Goal: Information Seeking & Learning: Learn about a topic

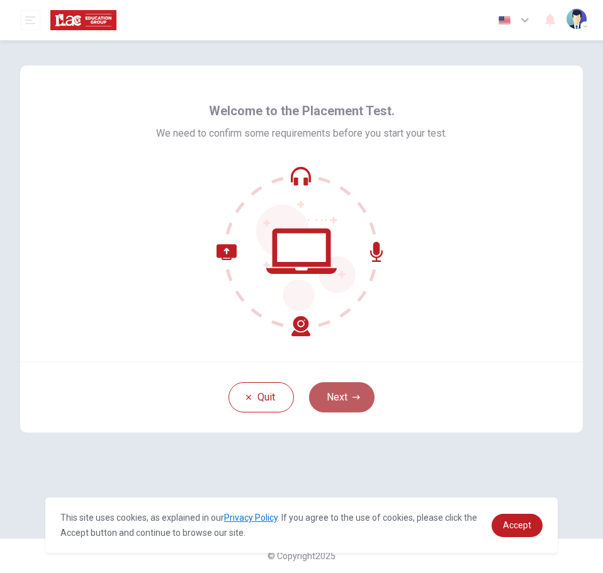
click at [359, 403] on button "Next" at bounding box center [341, 397] width 65 height 30
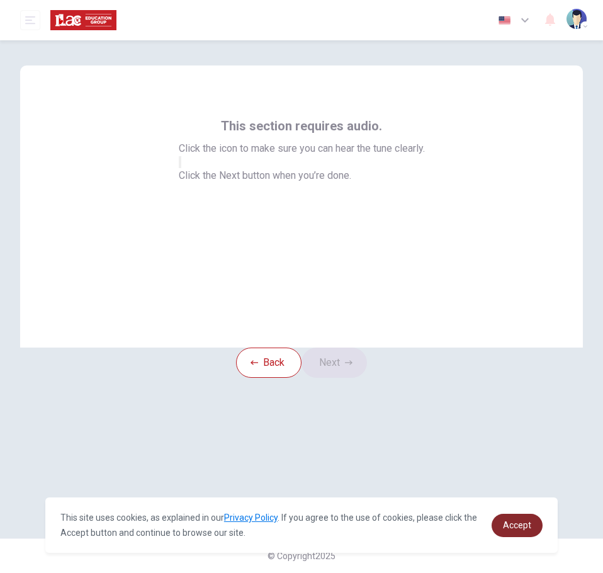
click at [513, 528] on span "Accept" at bounding box center [517, 525] width 28 height 10
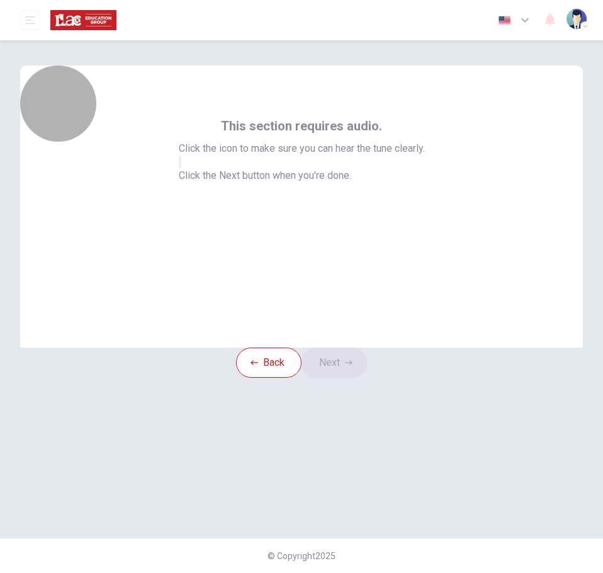
click at [180, 165] on icon "button" at bounding box center [180, 165] width 0 height 0
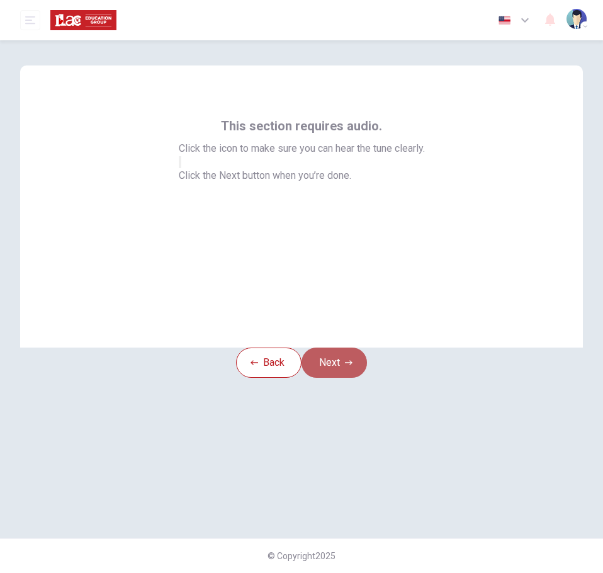
click at [336, 378] on button "Next" at bounding box center [334, 362] width 65 height 30
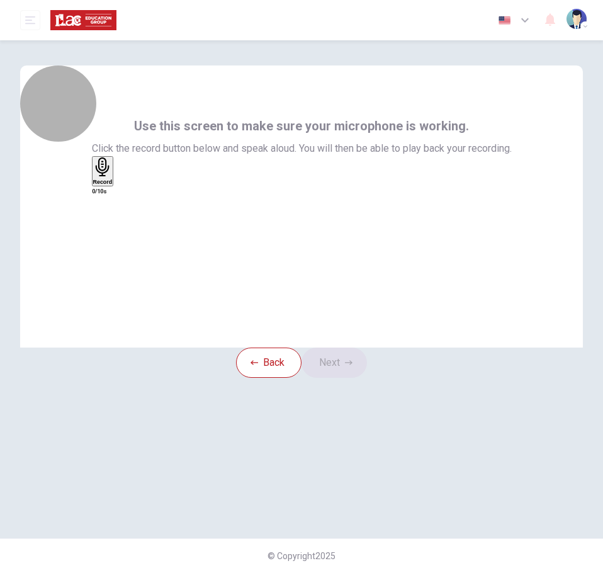
click at [113, 185] on div "Record" at bounding box center [103, 171] width 20 height 28
click at [106, 220] on div "Stop" at bounding box center [99, 207] width 13 height 101
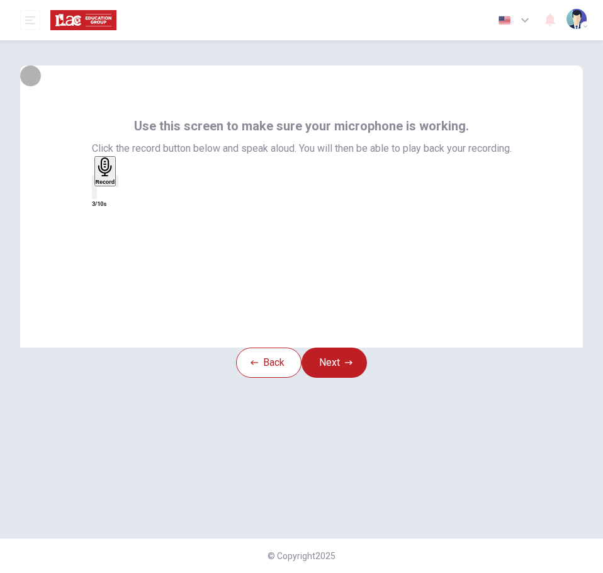
click at [117, 184] on icon "button" at bounding box center [117, 184] width 0 height 0
click at [339, 373] on button "Next" at bounding box center [334, 362] width 65 height 30
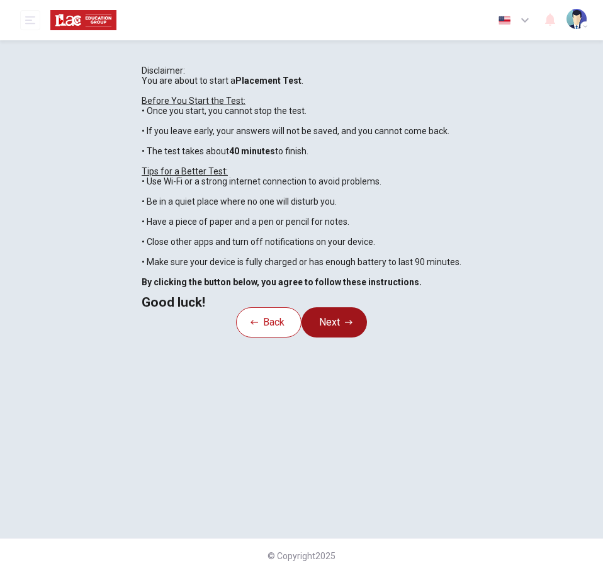
scroll to position [70, 0]
click at [334, 337] on button "Next" at bounding box center [334, 322] width 65 height 30
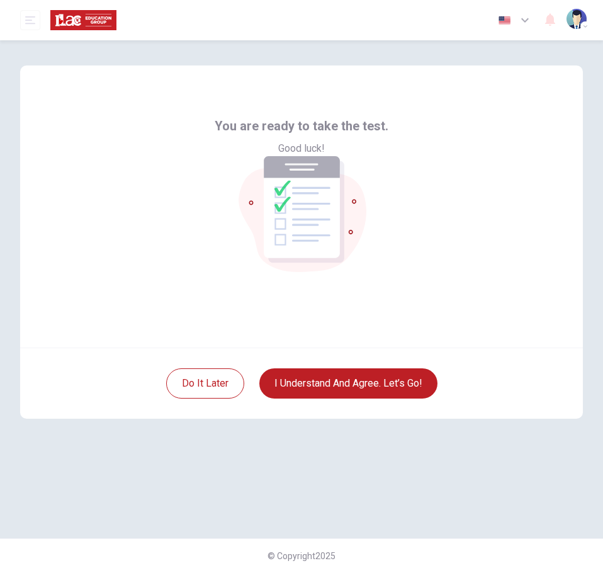
scroll to position [0, 0]
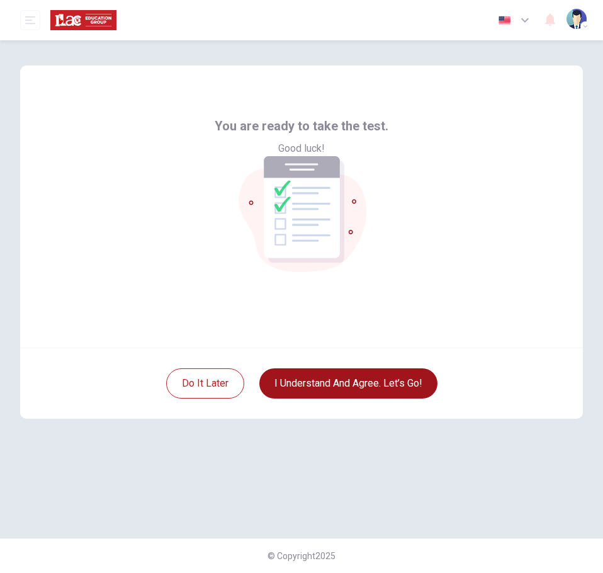
click at [323, 384] on button "I understand and agree. Let’s go!" at bounding box center [348, 383] width 178 height 30
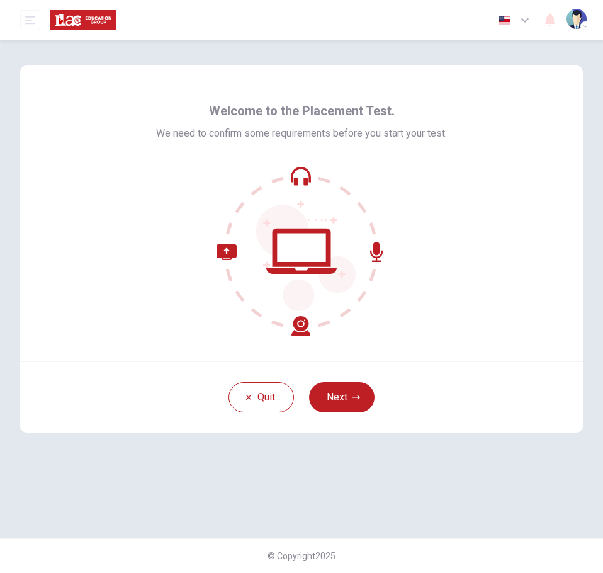
click at [332, 412] on div "Quit Next" at bounding box center [301, 396] width 563 height 71
click at [353, 395] on icon "button" at bounding box center [357, 397] width 8 height 8
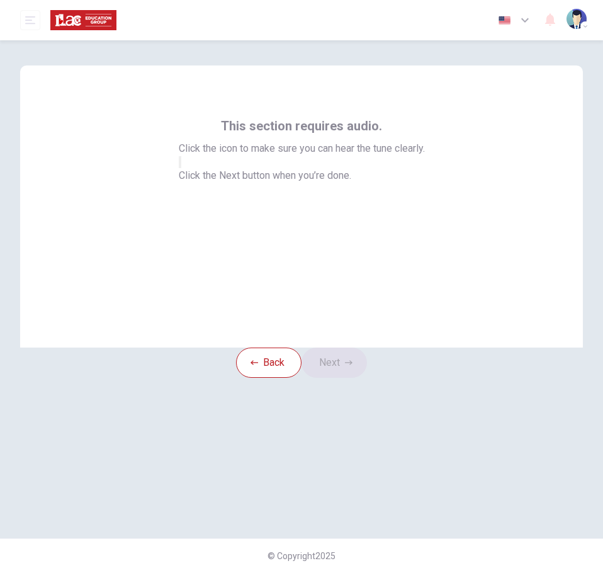
drag, startPoint x: 303, startPoint y: 261, endPoint x: 312, endPoint y: 273, distance: 14.5
click at [181, 168] on button "button" at bounding box center [180, 162] width 3 height 12
click at [353, 364] on icon "button" at bounding box center [349, 362] width 8 height 4
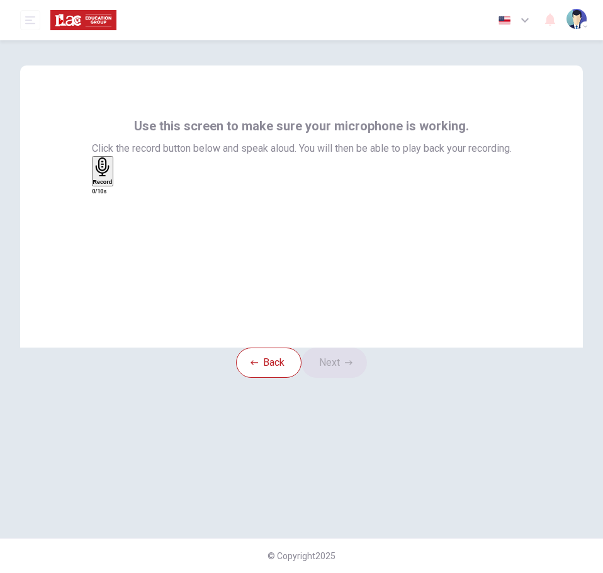
click at [113, 185] on div "Record" at bounding box center [103, 171] width 20 height 28
click at [106, 252] on h6 "Stop" at bounding box center [99, 255] width 13 height 6
click at [117, 186] on div "button" at bounding box center [117, 180] width 0 height 9
click at [353, 366] on icon "button" at bounding box center [349, 363] width 8 height 8
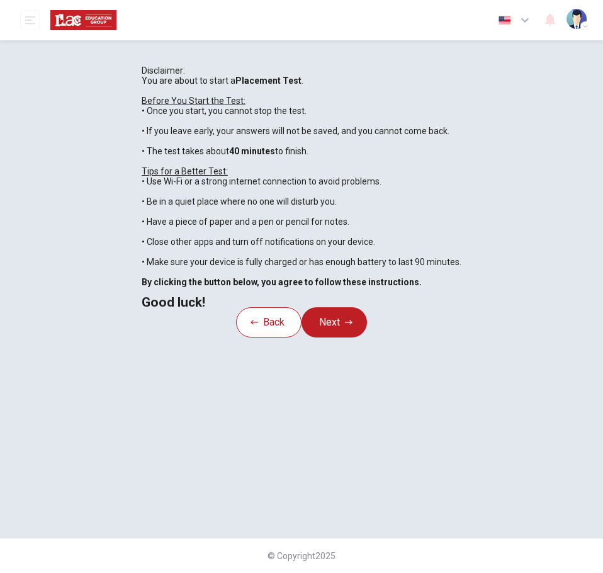
scroll to position [95, 0]
click at [348, 337] on button "Next" at bounding box center [334, 322] width 65 height 30
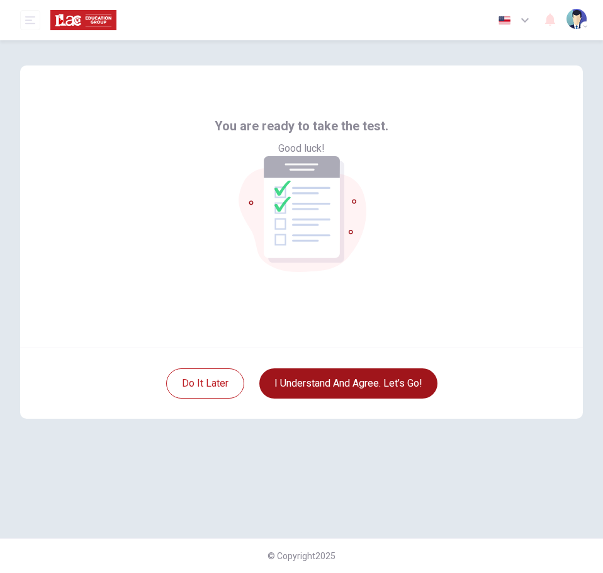
click at [336, 384] on button "I understand and agree. Let’s go!" at bounding box center [348, 383] width 178 height 30
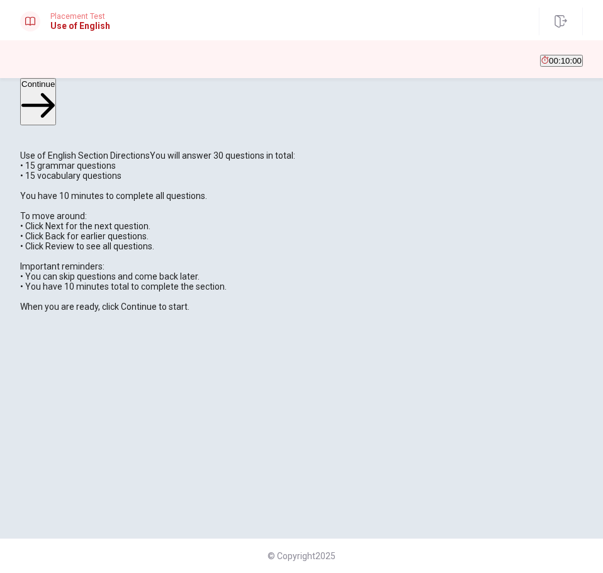
click at [56, 98] on button "Continue" at bounding box center [38, 101] width 36 height 47
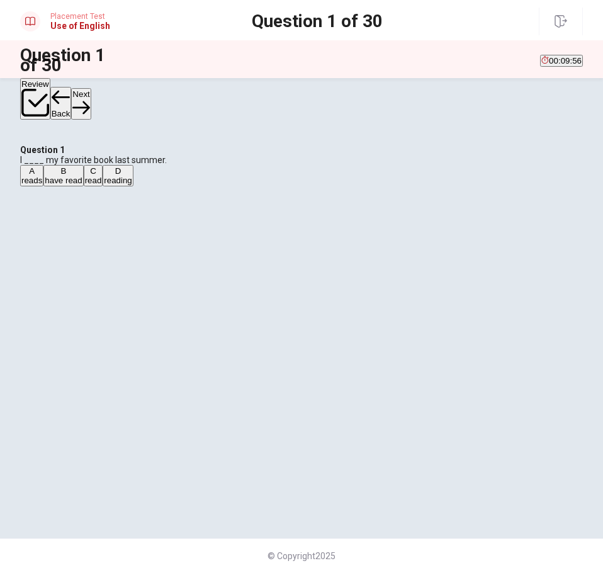
click at [102, 176] on div "C" at bounding box center [93, 170] width 17 height 9
click at [91, 94] on button "Next" at bounding box center [81, 103] width 20 height 31
click at [111, 176] on div "D" at bounding box center [105, 170] width 11 height 9
click at [91, 103] on button "Next" at bounding box center [81, 103] width 20 height 31
click at [52, 176] on div "B" at bounding box center [46, 170] width 9 height 9
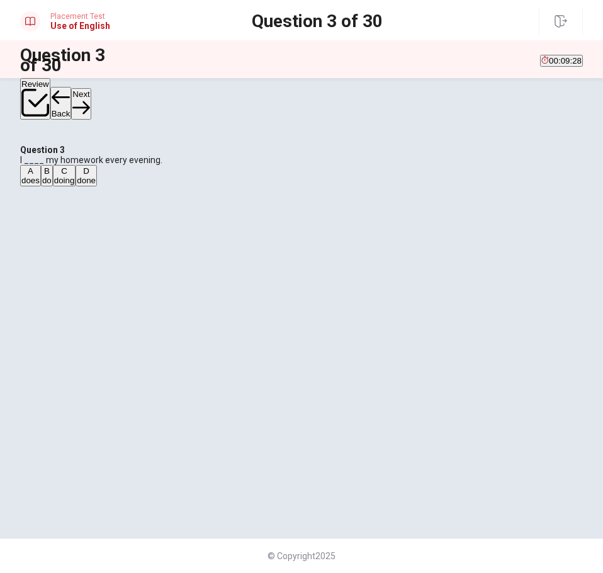
click at [91, 95] on button "Next" at bounding box center [81, 103] width 20 height 31
click at [57, 176] on div "A" at bounding box center [38, 170] width 35 height 9
click at [89, 99] on icon "button" at bounding box center [80, 107] width 17 height 17
click at [44, 176] on div "A" at bounding box center [32, 170] width 23 height 9
click at [91, 95] on button "Next" at bounding box center [81, 103] width 20 height 31
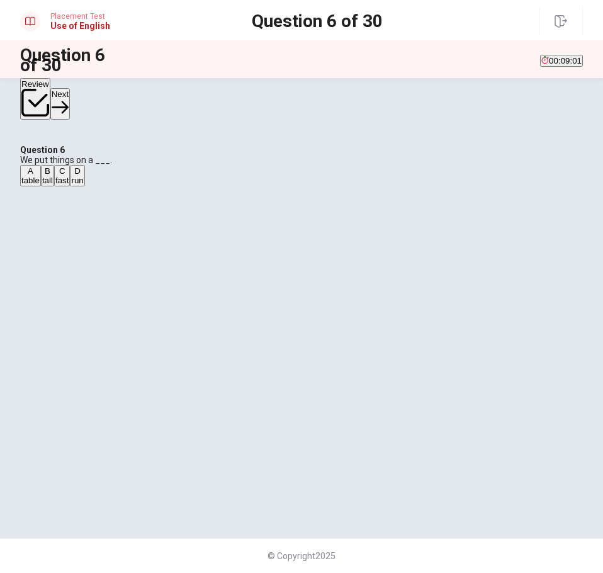
click at [40, 176] on div "A" at bounding box center [30, 170] width 18 height 9
click at [70, 98] on button "Next" at bounding box center [60, 103] width 20 height 31
click at [140, 176] on div "D" at bounding box center [124, 170] width 32 height 9
click at [91, 99] on button "Next" at bounding box center [81, 103] width 20 height 31
click at [43, 176] on div "A" at bounding box center [32, 170] width 22 height 9
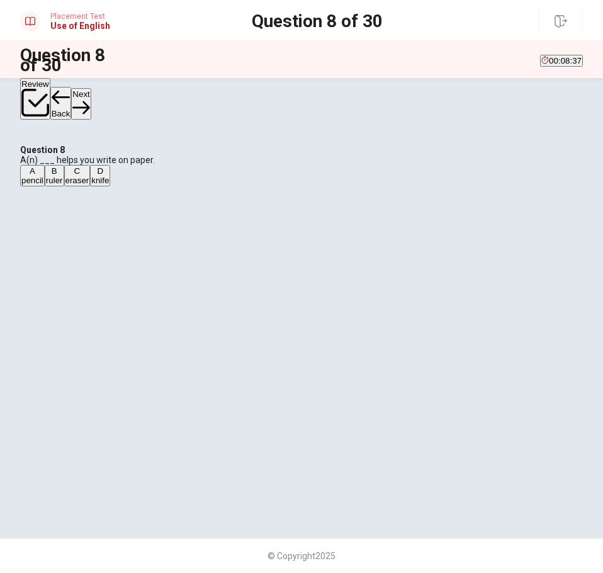
click at [89, 99] on icon "button" at bounding box center [80, 107] width 17 height 17
click at [50, 176] on div "A" at bounding box center [35, 170] width 29 height 9
click at [91, 94] on button "Next" at bounding box center [81, 103] width 20 height 31
click at [159, 176] on div "D" at bounding box center [146, 170] width 28 height 9
click at [89, 101] on icon "button" at bounding box center [80, 107] width 17 height 13
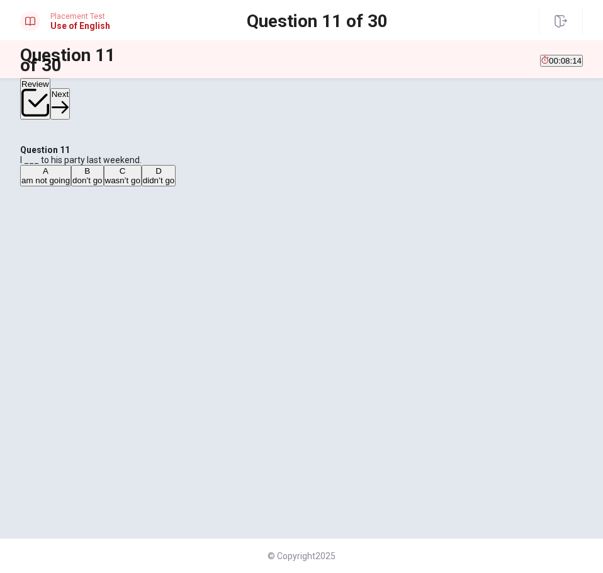
click at [174, 176] on div "D" at bounding box center [158, 170] width 31 height 9
click at [70, 99] on button "Next" at bounding box center [60, 103] width 20 height 31
click at [42, 176] on div "A" at bounding box center [31, 170] width 21 height 9
click at [91, 103] on button "Next" at bounding box center [81, 103] width 20 height 31
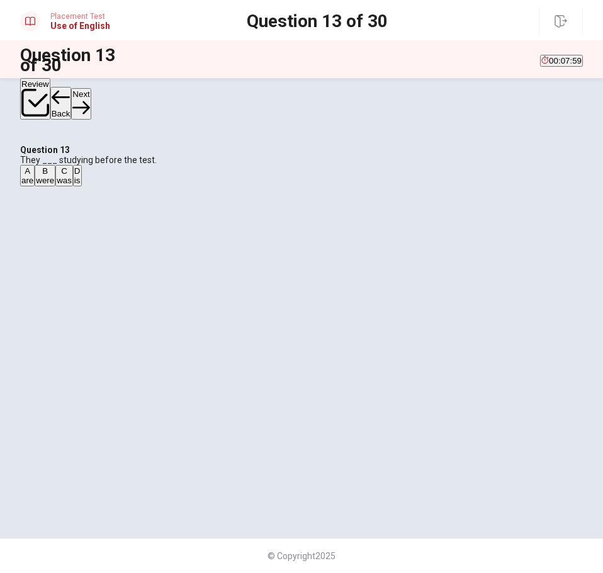
click at [55, 186] on button "B were" at bounding box center [45, 175] width 21 height 21
click at [35, 186] on button "A are" at bounding box center [27, 175] width 14 height 21
click at [91, 94] on button "Next" at bounding box center [81, 103] width 20 height 31
click at [37, 186] on button "A rain" at bounding box center [28, 175] width 16 height 21
drag, startPoint x: 324, startPoint y: 328, endPoint x: 327, endPoint y: 337, distance: 9.4
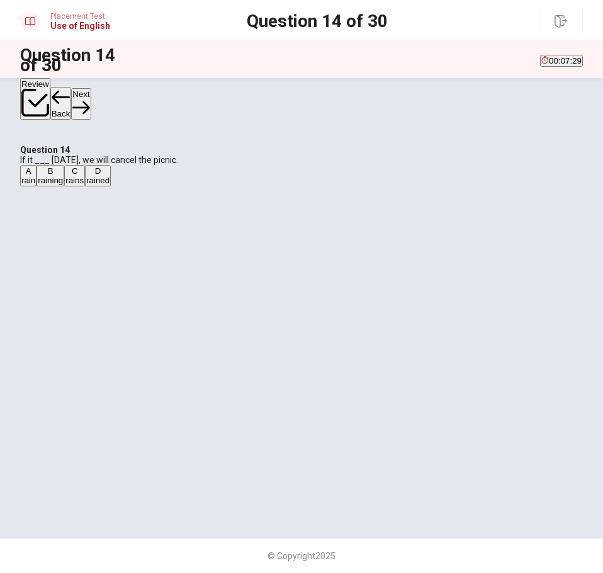
click at [64, 186] on button "B raining" at bounding box center [51, 175] width 28 height 21
click at [327, 186] on div "A rain B raining C rains D rained" at bounding box center [301, 175] width 563 height 21
click at [328, 186] on div "A rain B raining C rains D rained" at bounding box center [301, 175] width 563 height 21
click at [85, 186] on button "C rains" at bounding box center [74, 175] width 21 height 21
click at [111, 186] on button "D rained" at bounding box center [98, 175] width 26 height 21
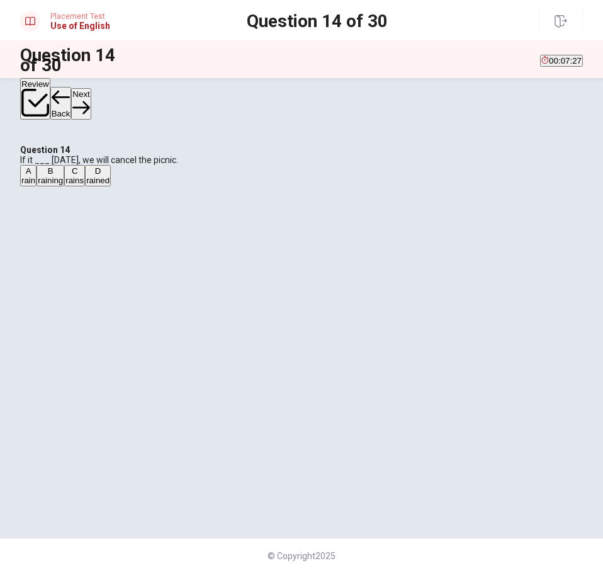
click at [111, 186] on button "D rained" at bounding box center [98, 175] width 26 height 21
drag, startPoint x: 273, startPoint y: 370, endPoint x: 281, endPoint y: 380, distance: 13.5
click at [85, 186] on button "C rains" at bounding box center [74, 175] width 21 height 21
drag, startPoint x: 243, startPoint y: 325, endPoint x: 253, endPoint y: 271, distance: 54.4
click at [64, 186] on button "B raining" at bounding box center [51, 175] width 28 height 21
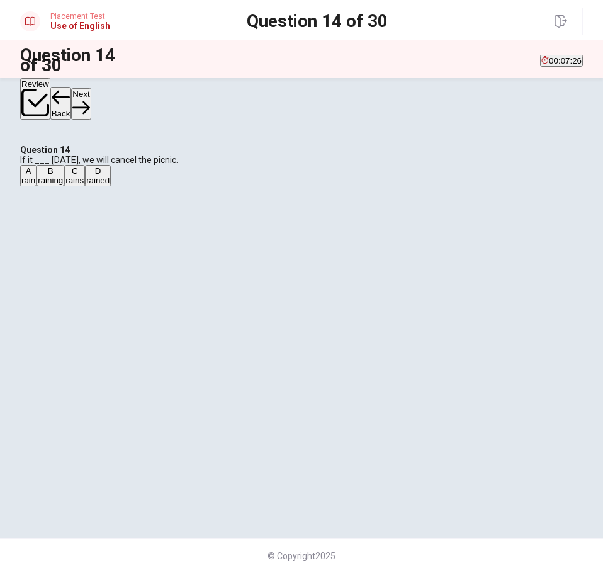
click at [37, 186] on button "A rain" at bounding box center [28, 175] width 16 height 21
click at [305, 186] on div "A rain B raining C rains D rained" at bounding box center [301, 175] width 563 height 21
click at [301, 186] on div "A rain B raining C rains D rained" at bounding box center [301, 175] width 563 height 21
drag, startPoint x: 305, startPoint y: 336, endPoint x: 300, endPoint y: 371, distance: 36.3
click at [64, 186] on button "B raining" at bounding box center [51, 175] width 28 height 21
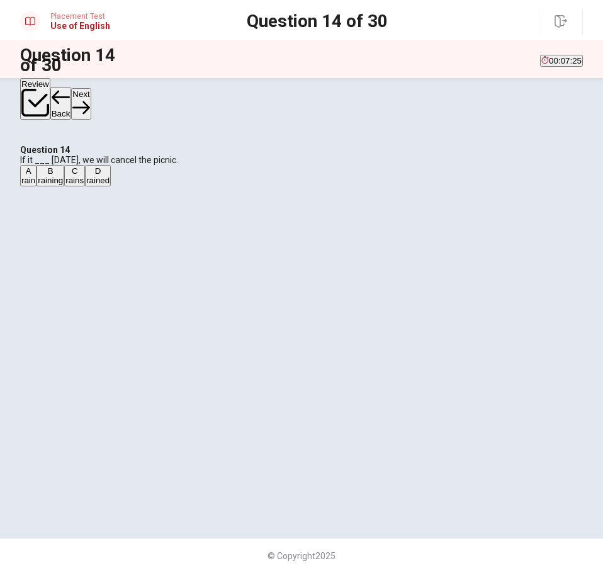
click at [85, 186] on button "C rains" at bounding box center [74, 175] width 21 height 21
drag, startPoint x: 241, startPoint y: 351, endPoint x: 295, endPoint y: 319, distance: 62.1
click at [85, 186] on button "C rains" at bounding box center [74, 175] width 21 height 21
click at [559, 76] on div "Question 14 of 30 00:07:03" at bounding box center [301, 59] width 603 height 38
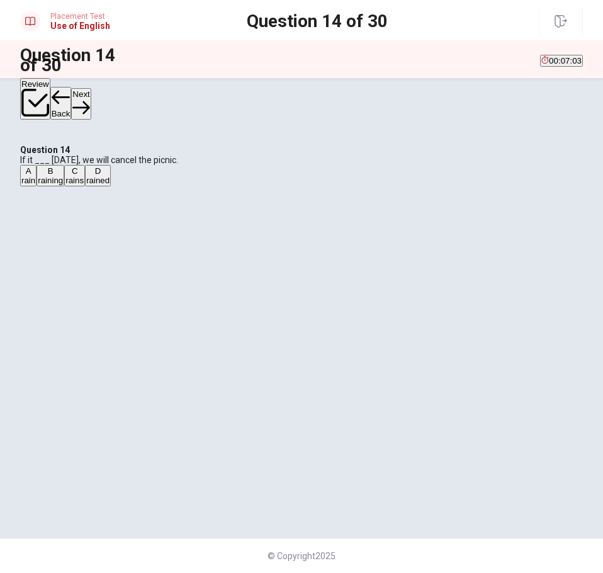
click at [91, 88] on button "Next" at bounding box center [81, 103] width 20 height 31
click at [93, 186] on button "B describe it" at bounding box center [72, 175] width 41 height 21
drag, startPoint x: 280, startPoint y: 338, endPoint x: 281, endPoint y: 350, distance: 12.0
click at [281, 186] on div "A ignore it B describe it C watch it D miss it" at bounding box center [301, 175] width 563 height 21
click at [124, 186] on button "C watch it" at bounding box center [108, 175] width 31 height 21
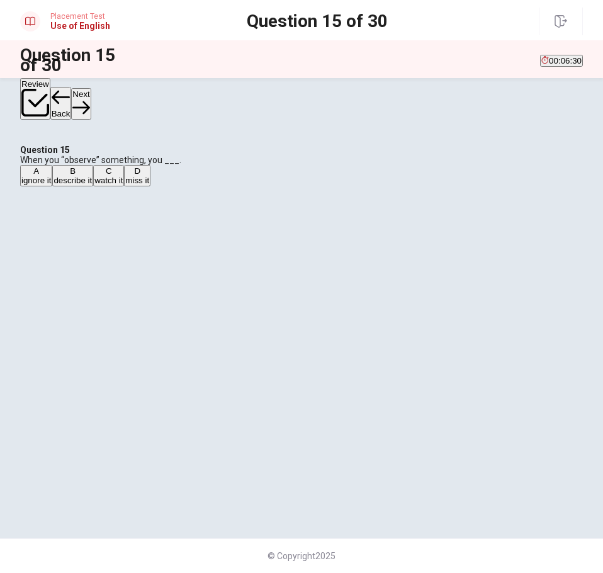
click at [91, 95] on button "Next" at bounding box center [81, 103] width 20 height 31
drag, startPoint x: 278, startPoint y: 281, endPoint x: 288, endPoint y: 320, distance: 40.3
click at [54, 186] on button "A beautiful" at bounding box center [37, 175] width 34 height 21
drag, startPoint x: 288, startPoint y: 320, endPoint x: 282, endPoint y: 315, distance: 7.6
click at [74, 186] on button "B walk" at bounding box center [64, 175] width 20 height 21
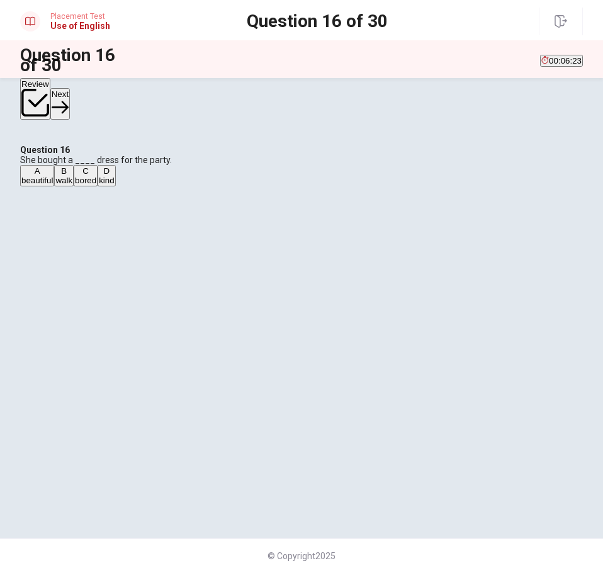
drag, startPoint x: 314, startPoint y: 296, endPoint x: 308, endPoint y: 296, distance: 6.3
click at [312, 186] on div "A beautiful B walk C bored D kind" at bounding box center [301, 175] width 563 height 21
drag, startPoint x: 299, startPoint y: 290, endPoint x: 293, endPoint y: 289, distance: 6.4
click at [54, 186] on button "A beautiful" at bounding box center [37, 175] width 34 height 21
click at [70, 89] on button "Next" at bounding box center [60, 103] width 20 height 31
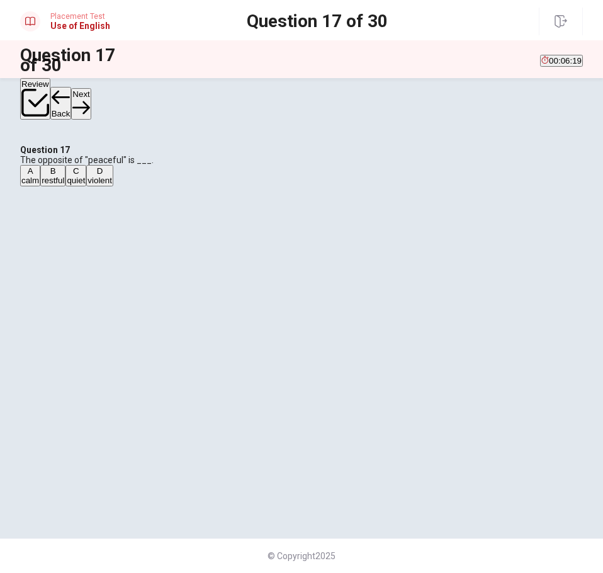
click at [65, 186] on button "B restful" at bounding box center [52, 175] width 25 height 21
click at [86, 186] on button "C quiet" at bounding box center [75, 175] width 21 height 21
click at [113, 186] on button "D violent" at bounding box center [99, 175] width 27 height 21
click at [276, 186] on div "A calm B restful C quiet D violent" at bounding box center [301, 175] width 563 height 21
click at [91, 108] on button "Next" at bounding box center [81, 103] width 20 height 31
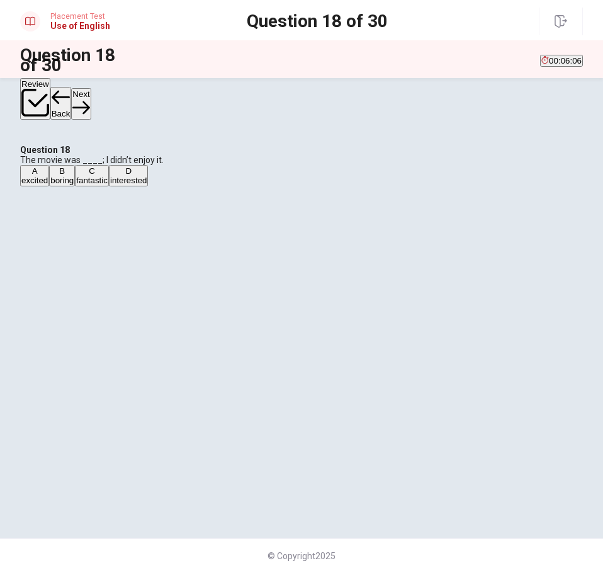
click at [75, 186] on button "B boring" at bounding box center [62, 175] width 26 height 21
click at [567, 111] on div "Review Back Next" at bounding box center [301, 99] width 603 height 42
click at [91, 104] on button "Next" at bounding box center [81, 103] width 20 height 31
click at [67, 186] on button "B doctor" at bounding box center [54, 175] width 26 height 21
click at [91, 88] on button "Next" at bounding box center [81, 103] width 20 height 31
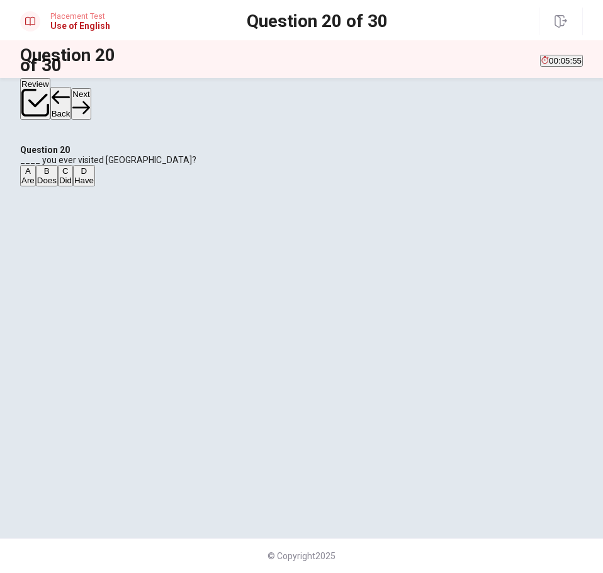
drag, startPoint x: 254, startPoint y: 402, endPoint x: 266, endPoint y: 390, distance: 16.9
click at [95, 186] on button "D Have" at bounding box center [84, 175] width 22 height 21
click at [91, 96] on button "Next" at bounding box center [81, 103] width 20 height 31
drag, startPoint x: 192, startPoint y: 229, endPoint x: 243, endPoint y: 227, distance: 51.1
click at [243, 165] on div "Question 21 The teacher recommended that he ___ more time studying." at bounding box center [301, 155] width 563 height 20
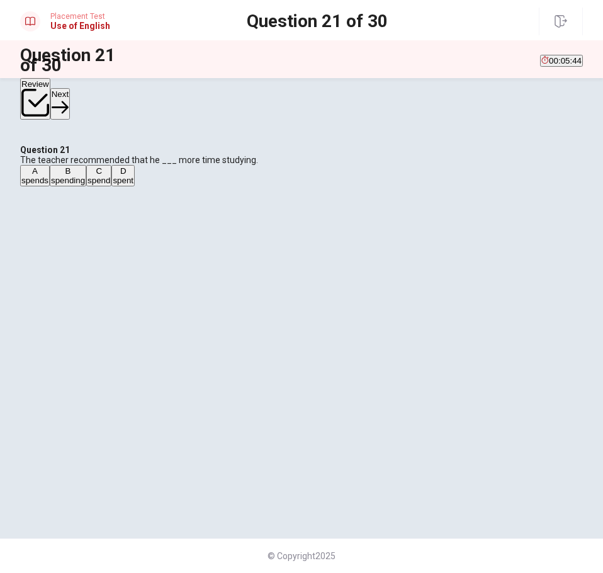
drag, startPoint x: 237, startPoint y: 296, endPoint x: 237, endPoint y: 317, distance: 20.1
click at [48, 185] on span "spends" at bounding box center [34, 180] width 27 height 9
click at [86, 186] on button "B spending" at bounding box center [68, 175] width 37 height 21
drag, startPoint x: 288, startPoint y: 363, endPoint x: 285, endPoint y: 354, distance: 9.4
click at [111, 186] on button "C spend" at bounding box center [98, 175] width 25 height 21
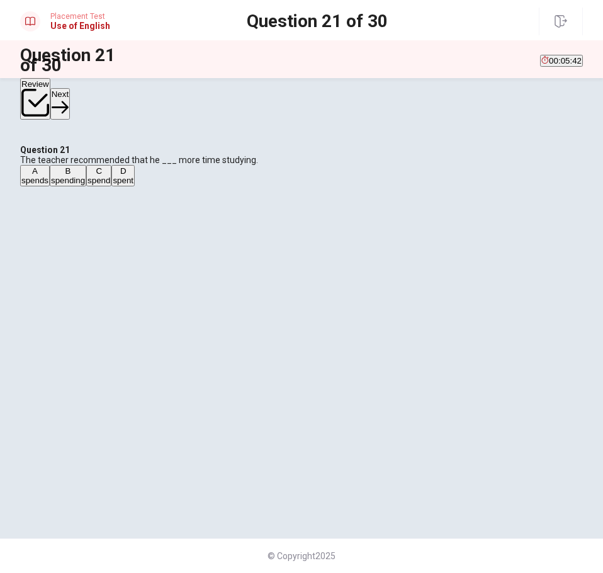
click at [262, 186] on div "A spends B spending C spend D spent" at bounding box center [301, 175] width 563 height 21
click at [48, 185] on span "spends" at bounding box center [34, 180] width 27 height 9
click at [70, 94] on button "Next" at bounding box center [60, 103] width 20 height 31
click at [90, 186] on button "B has worked" at bounding box center [67, 175] width 45 height 21
click at [91, 91] on button "Next" at bounding box center [81, 103] width 20 height 31
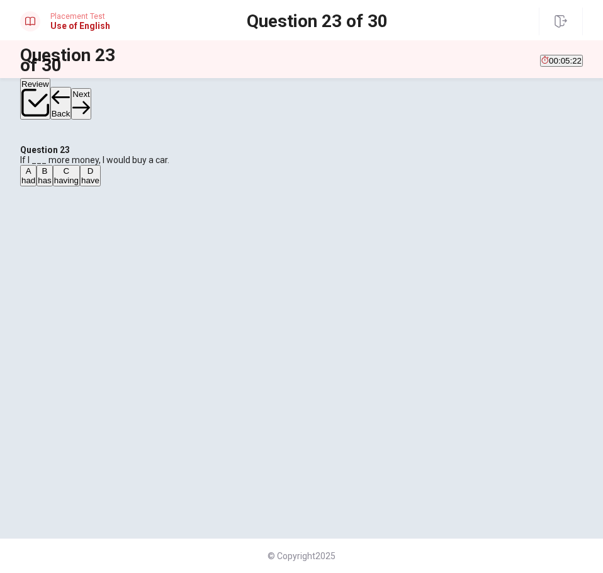
click at [37, 186] on button "A had" at bounding box center [28, 175] width 16 height 21
click at [91, 89] on button "Next" at bounding box center [81, 103] width 20 height 31
drag, startPoint x: 239, startPoint y: 410, endPoint x: 272, endPoint y: 388, distance: 40.0
click at [106, 186] on button "D can" at bounding box center [98, 175] width 16 height 21
drag, startPoint x: 237, startPoint y: 356, endPoint x: 308, endPoint y: 344, distance: 71.5
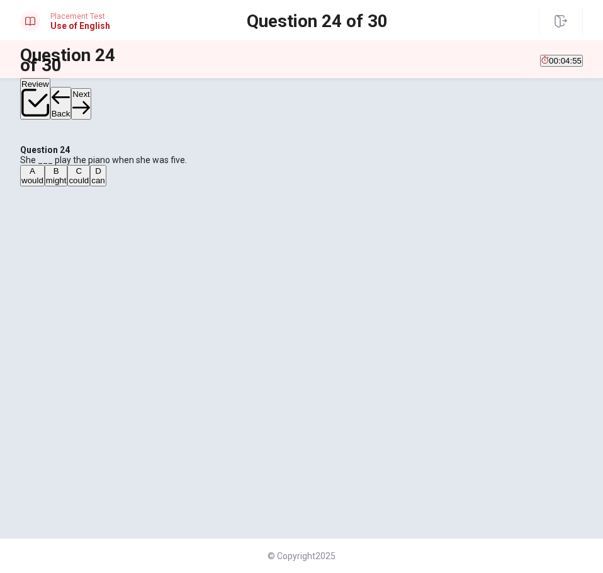
click at [89, 185] on span "could" at bounding box center [79, 180] width 20 height 9
click at [91, 108] on button "Next" at bounding box center [81, 103] width 20 height 31
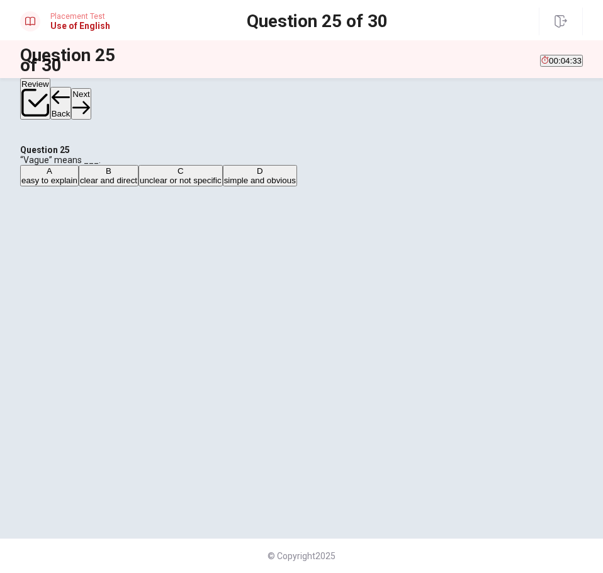
click at [138, 186] on button "B clear and direct" at bounding box center [109, 175] width 60 height 21
click at [223, 186] on button "C unclear or not specific" at bounding box center [180, 175] width 84 height 21
click at [350, 186] on div "A easy to explain B clear and direct C unclear or not specific D simple and obv…" at bounding box center [301, 175] width 563 height 21
drag, startPoint x: 352, startPoint y: 372, endPoint x: 305, endPoint y: 376, distance: 46.8
click at [223, 186] on button "C unclear or not specific" at bounding box center [180, 175] width 84 height 21
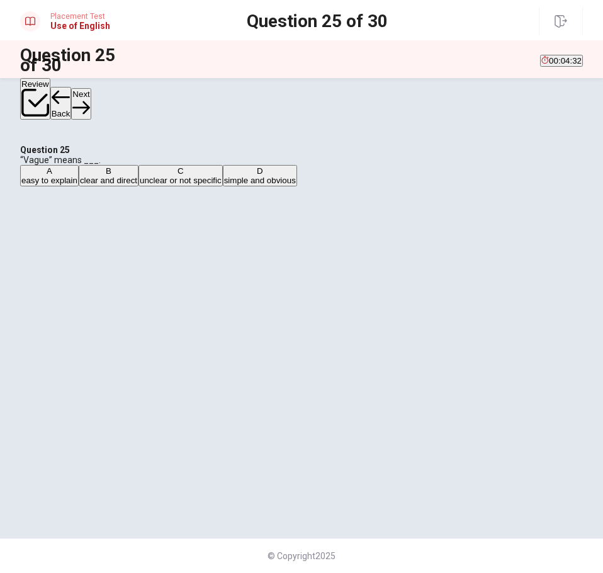
click at [303, 186] on div "A easy to explain B clear and direct C unclear or not specific D simple and obv…" at bounding box center [301, 175] width 563 height 21
drag, startPoint x: 290, startPoint y: 321, endPoint x: 306, endPoint y: 347, distance: 30.6
click at [137, 185] on span "clear and direct" at bounding box center [108, 180] width 57 height 9
drag, startPoint x: 314, startPoint y: 392, endPoint x: 308, endPoint y: 411, distance: 19.9
click at [297, 186] on button "D simple and obvious" at bounding box center [260, 175] width 74 height 21
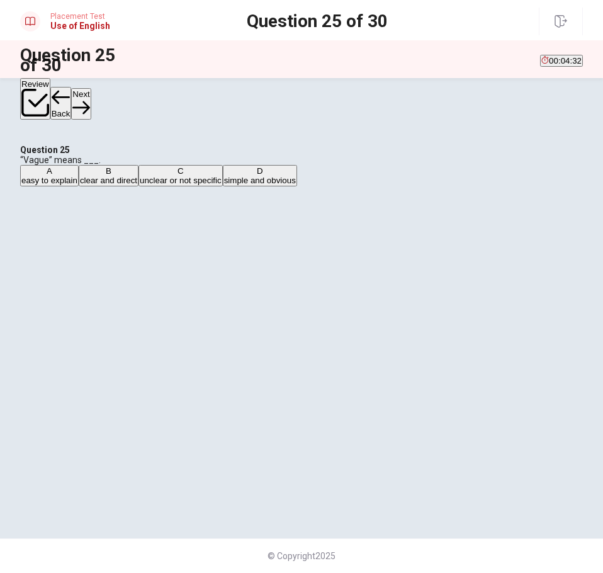
click at [297, 186] on button "D simple and obvious" at bounding box center [260, 175] width 74 height 21
click at [222, 185] on span "unclear or not specific" at bounding box center [181, 180] width 82 height 9
click at [91, 88] on button "Next" at bounding box center [81, 103] width 20 height 31
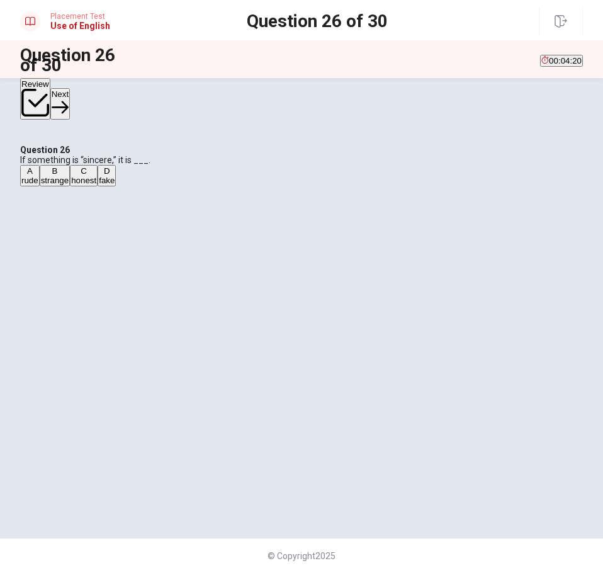
click at [98, 186] on button "C honest" at bounding box center [84, 175] width 28 height 21
click at [70, 106] on button "Next" at bounding box center [60, 103] width 20 height 31
drag, startPoint x: 239, startPoint y: 320, endPoint x: 261, endPoint y: 366, distance: 51.0
click at [76, 185] on span "fragile" at bounding box center [64, 180] width 23 height 9
drag, startPoint x: 261, startPoint y: 366, endPoint x: 253, endPoint y: 376, distance: 13.0
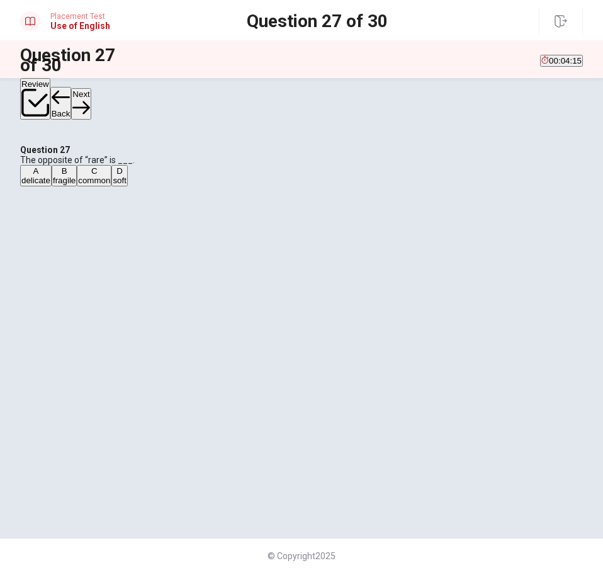
click at [111, 186] on button "C common" at bounding box center [94, 175] width 35 height 21
click at [77, 186] on button "B fragile" at bounding box center [64, 175] width 25 height 21
drag, startPoint x: 278, startPoint y: 277, endPoint x: 267, endPoint y: 360, distance: 83.9
click at [52, 186] on button "A delicate" at bounding box center [35, 175] width 31 height 21
drag, startPoint x: 267, startPoint y: 360, endPoint x: 262, endPoint y: 372, distance: 13.0
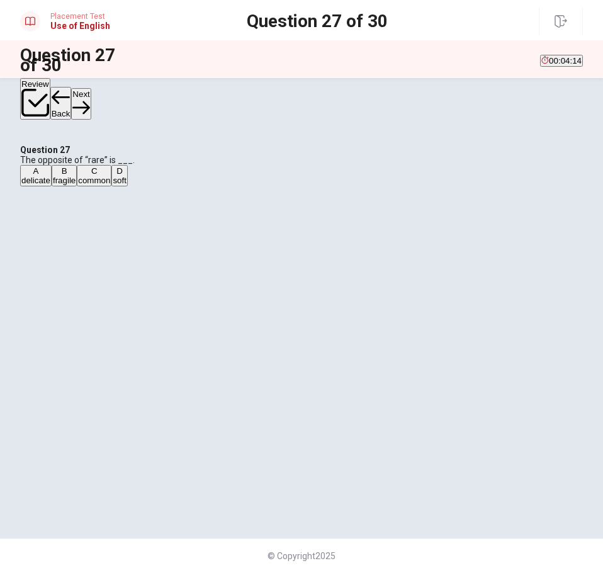
click at [111, 186] on button "C common" at bounding box center [94, 175] width 35 height 21
drag, startPoint x: 257, startPoint y: 383, endPoint x: 259, endPoint y: 359, distance: 23.3
click at [257, 186] on div "A delicate B fragile C common D soft" at bounding box center [301, 175] width 563 height 21
click at [110, 185] on span "common" at bounding box center [94, 180] width 32 height 9
click at [91, 104] on button "Next" at bounding box center [81, 103] width 20 height 31
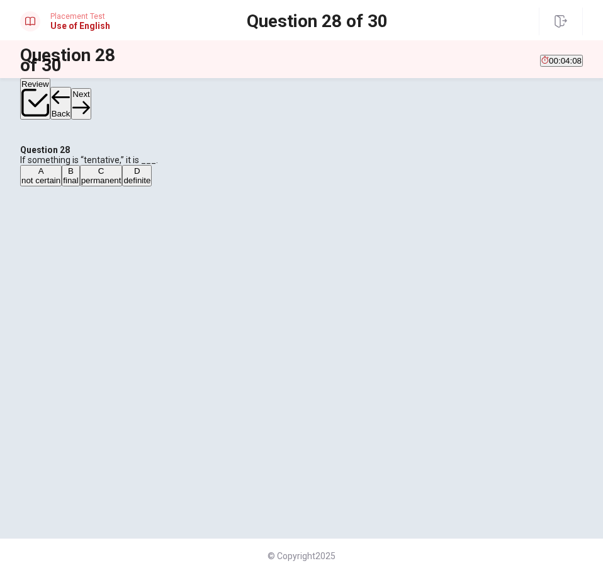
click at [79, 186] on button "B final" at bounding box center [71, 175] width 18 height 21
drag, startPoint x: 295, startPoint y: 352, endPoint x: 306, endPoint y: 389, distance: 38.8
click at [123, 186] on button "C permanent" at bounding box center [101, 175] width 43 height 21
click at [60, 185] on span "not certain" at bounding box center [40, 180] width 39 height 9
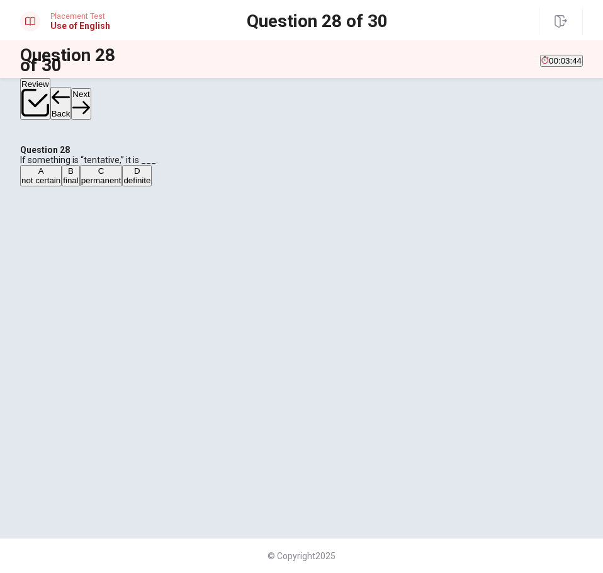
drag, startPoint x: 563, startPoint y: 81, endPoint x: 562, endPoint y: 89, distance: 7.7
click at [565, 81] on div "Review Back Next" at bounding box center [301, 99] width 603 height 42
click at [91, 89] on button "Next" at bounding box center [81, 103] width 20 height 31
click at [57, 185] on span "a location" at bounding box center [39, 180] width 36 height 9
click at [116, 185] on span "a characteristic" at bounding box center [88, 180] width 57 height 9
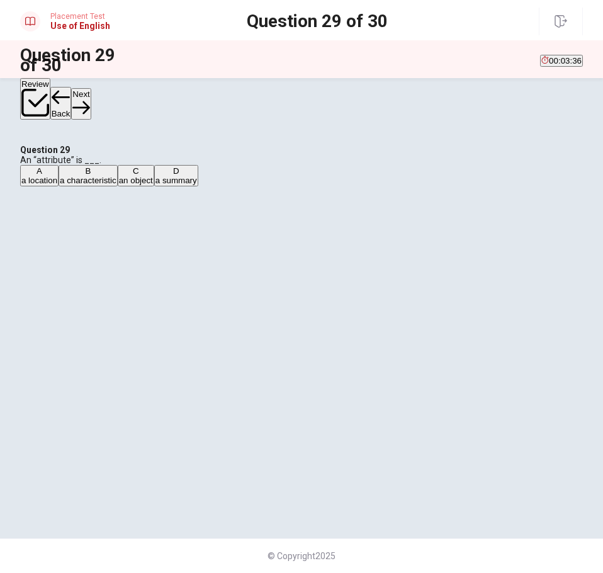
drag, startPoint x: 303, startPoint y: 242, endPoint x: 298, endPoint y: 252, distance: 11.8
click at [59, 186] on button "A a location" at bounding box center [39, 175] width 38 height 21
click at [286, 186] on div "A a location B a characteristic C an object D a summary" at bounding box center [301, 175] width 563 height 21
click at [59, 186] on button "A a location" at bounding box center [39, 175] width 38 height 21
click at [118, 186] on button "B a characteristic" at bounding box center [88, 175] width 59 height 21
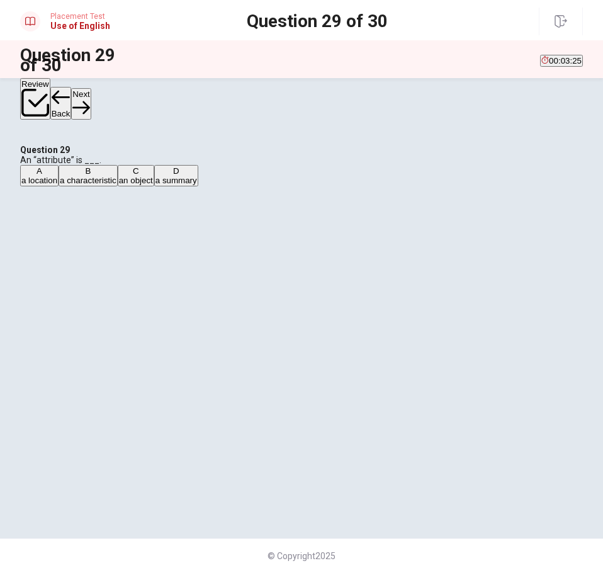
click at [257, 186] on div "A a location B a characteristic C an object D a summary" at bounding box center [301, 175] width 563 height 21
click at [59, 186] on button "A a location" at bounding box center [39, 175] width 38 height 21
drag, startPoint x: 312, startPoint y: 240, endPoint x: 324, endPoint y: 239, distance: 12.0
click at [59, 186] on button "A a location" at bounding box center [39, 175] width 38 height 21
click at [154, 186] on button "C an object" at bounding box center [136, 175] width 37 height 21
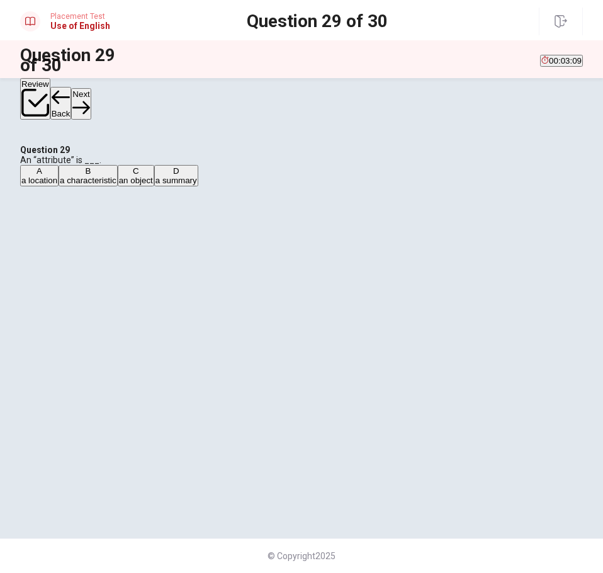
scroll to position [3, 0]
click at [235, 186] on div "Question 29 An “attribute” is ___. A a location B a characteristic C an object …" at bounding box center [301, 166] width 563 height 42
click at [198, 186] on button "D a summary" at bounding box center [176, 175] width 44 height 21
click at [118, 186] on button "B a characteristic" at bounding box center [88, 175] width 59 height 21
click at [154, 186] on button "C an object" at bounding box center [136, 175] width 37 height 21
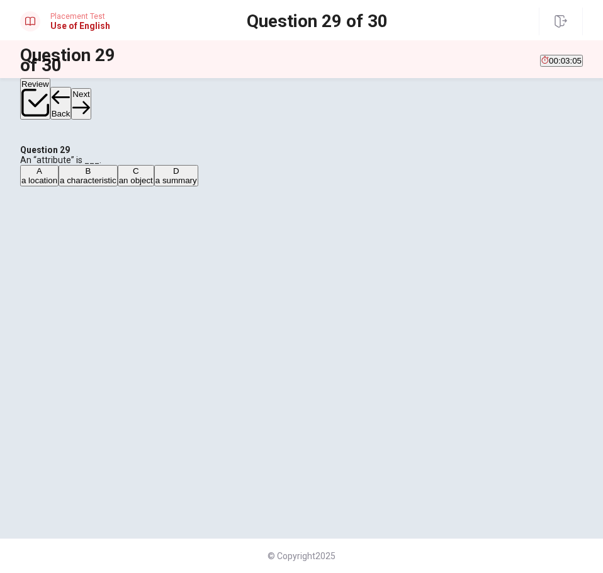
click at [116, 185] on span "a characteristic" at bounding box center [88, 180] width 57 height 9
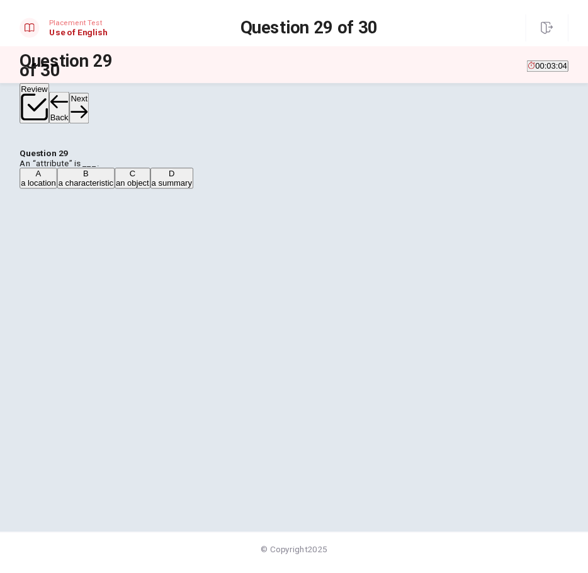
scroll to position [18, 0]
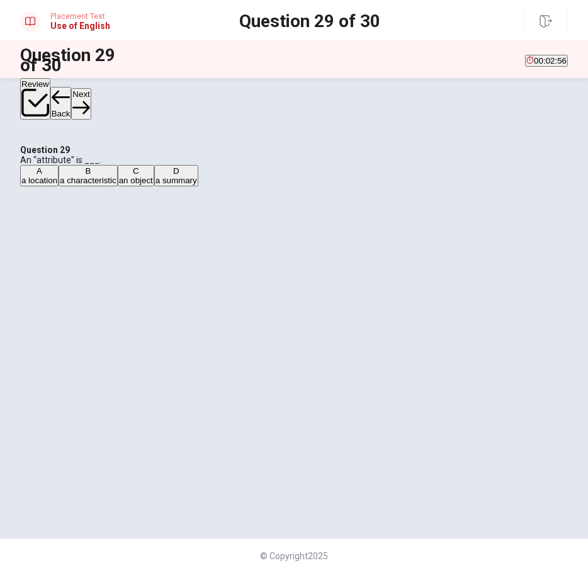
click at [91, 103] on button "Next" at bounding box center [81, 103] width 20 height 31
click at [42, 186] on button "A knew" at bounding box center [31, 175] width 22 height 21
click at [108, 186] on button "C know" at bounding box center [97, 175] width 22 height 21
click at [135, 186] on button "D known" at bounding box center [121, 175] width 27 height 21
click at [91, 95] on button "Next" at bounding box center [81, 103] width 20 height 31
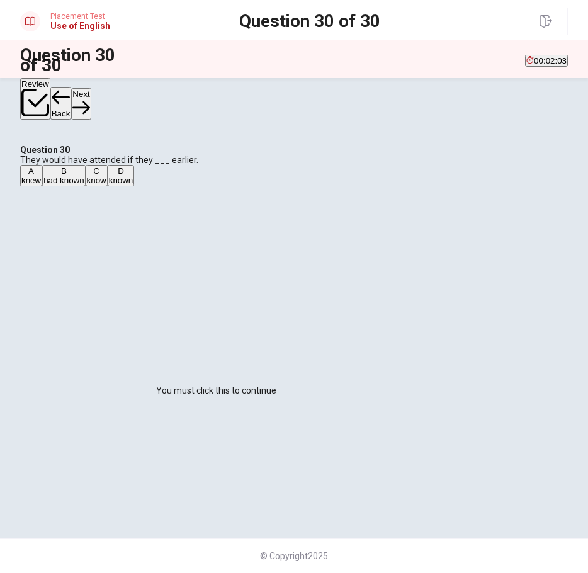
drag, startPoint x: 368, startPoint y: 494, endPoint x: 348, endPoint y: 488, distance: 20.3
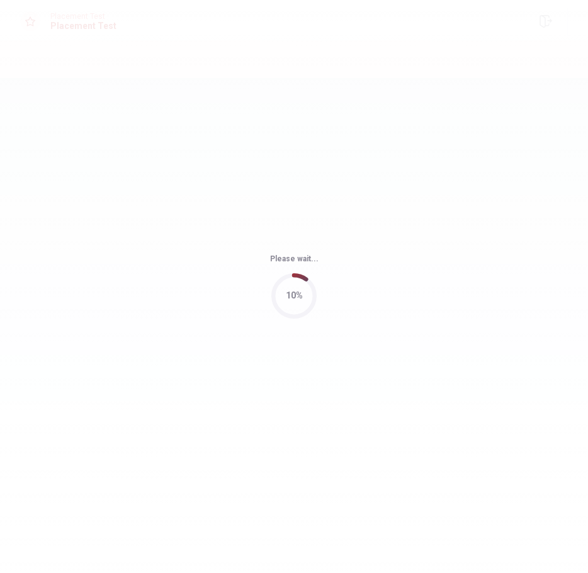
scroll to position [0, 0]
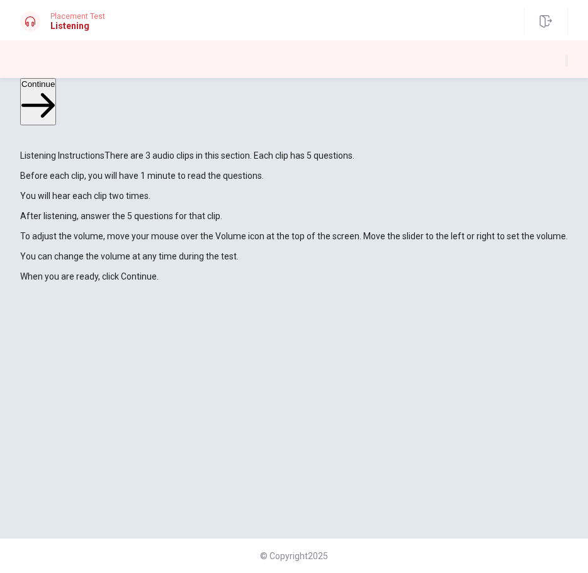
click at [56, 89] on button "Continue" at bounding box center [38, 101] width 36 height 47
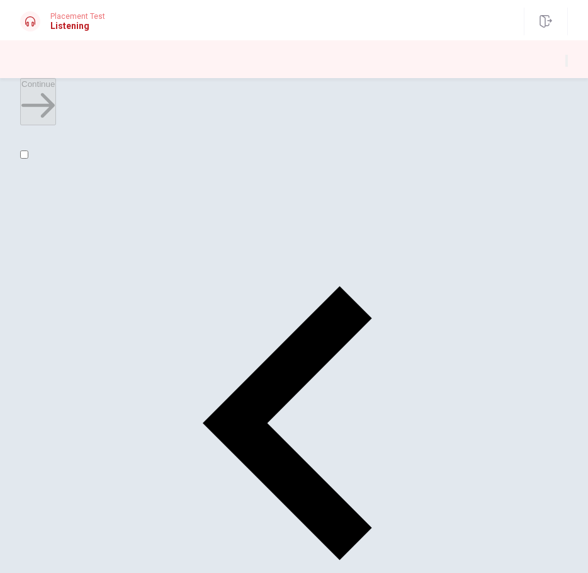
click at [28, 159] on input "checkbox" at bounding box center [24, 154] width 8 height 8
checkbox input "true"
type input "2"
click at [28, 159] on input "checkbox" at bounding box center [24, 154] width 8 height 8
checkbox input "false"
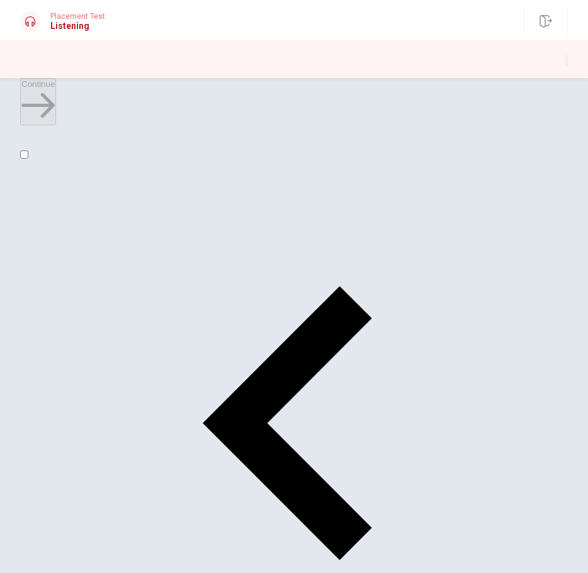
type input "14"
drag, startPoint x: 347, startPoint y: 191, endPoint x: 342, endPoint y: 197, distance: 7.6
click at [28, 159] on input "checkbox" at bounding box center [24, 154] width 8 height 8
checkbox input "true"
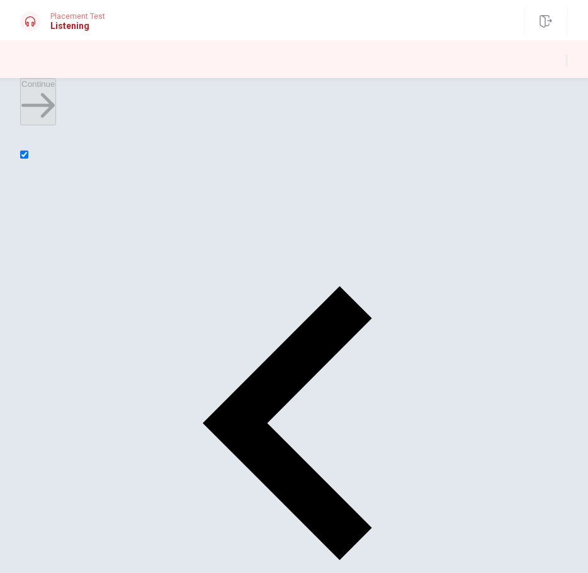
type input "16"
click at [28, 159] on input "checkbox" at bounding box center [24, 154] width 8 height 8
checkbox input "false"
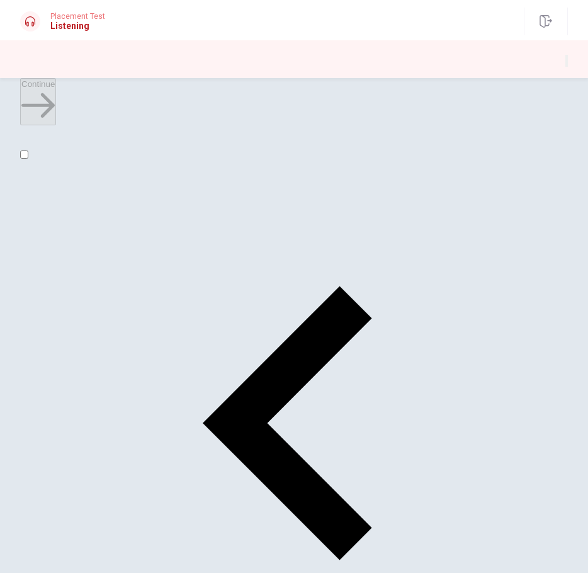
scroll to position [567, 0]
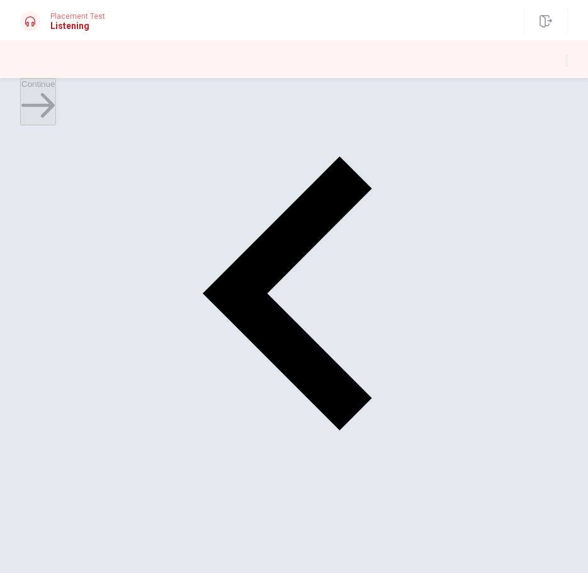
scroll to position [134, 0]
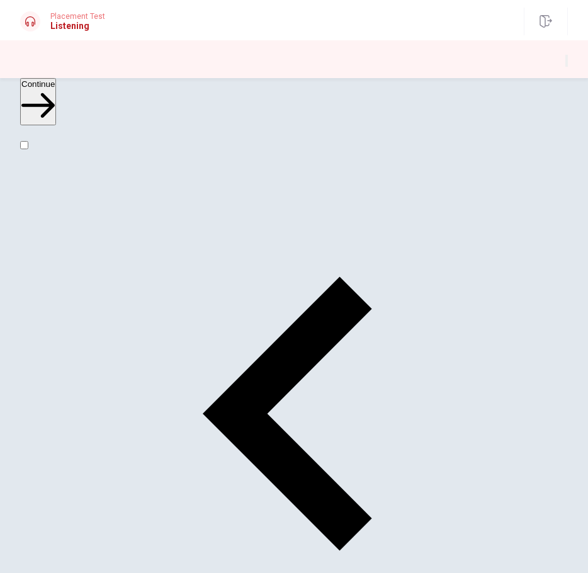
scroll to position [0, 0]
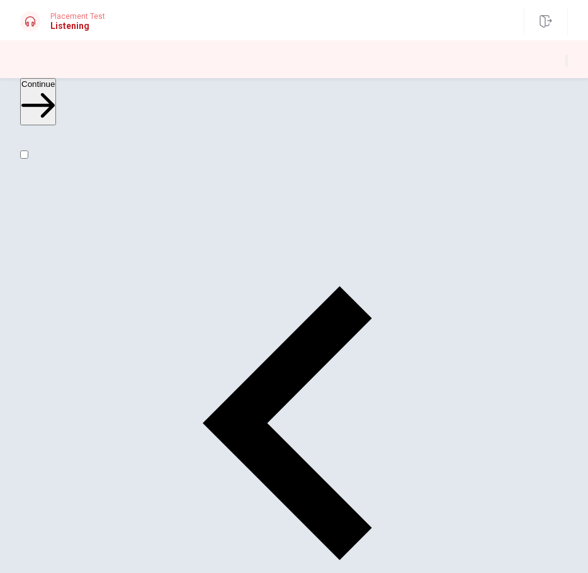
click at [56, 95] on button "Continue" at bounding box center [38, 101] width 36 height 47
type input "71"
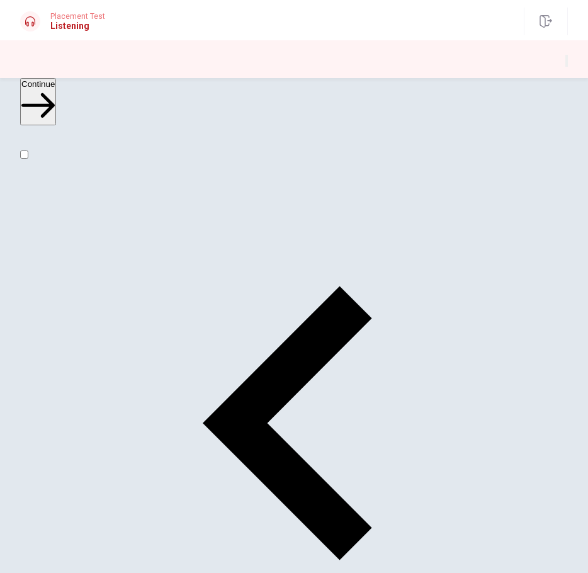
click at [28, 159] on input "checkbox" at bounding box center [24, 154] width 8 height 8
checkbox input "true"
type input "71"
click at [28, 159] on input "checkbox" at bounding box center [24, 154] width 8 height 8
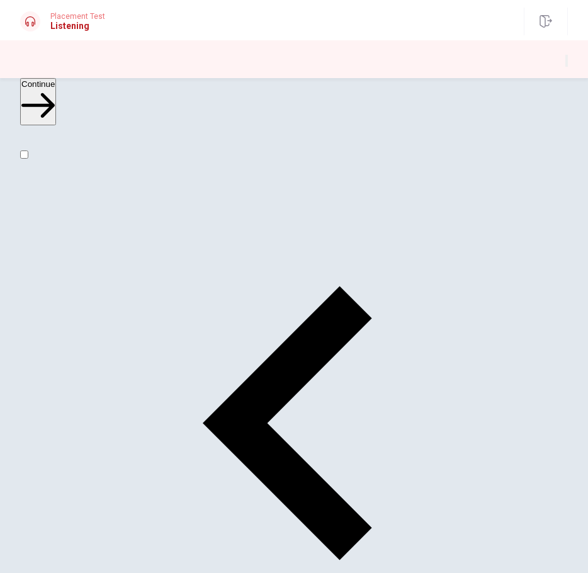
click at [28, 159] on input "checkbox" at bounding box center [24, 154] width 8 height 8
checkbox input "true"
type input "89"
click at [28, 159] on input "checkbox" at bounding box center [24, 154] width 8 height 8
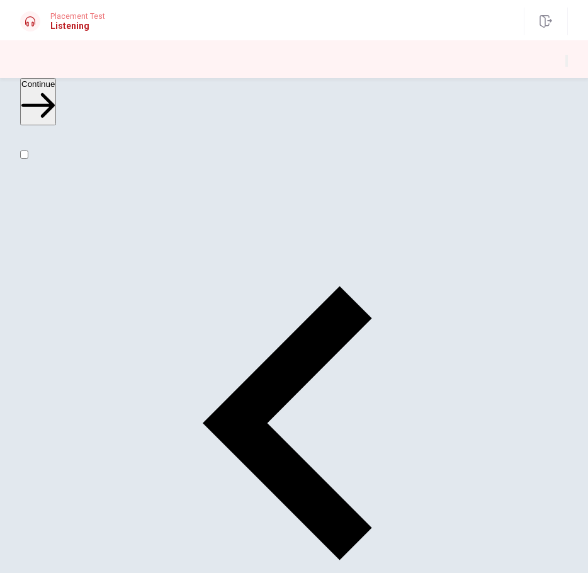
checkbox input "false"
click at [56, 103] on button "Continue" at bounding box center [38, 101] width 36 height 47
drag, startPoint x: 159, startPoint y: 396, endPoint x: 182, endPoint y: 393, distance: 22.8
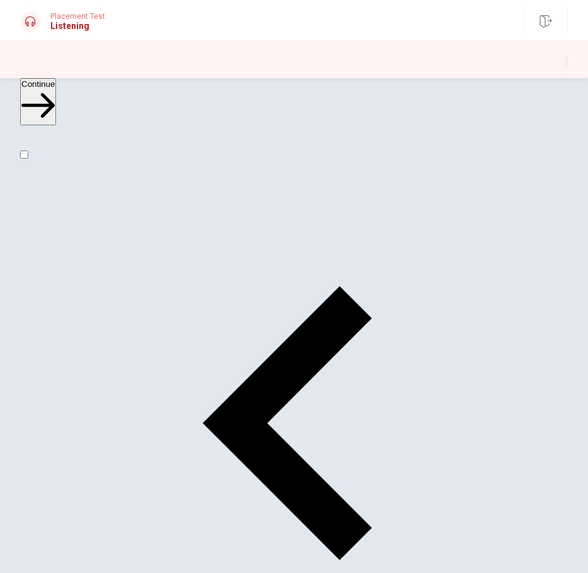
type input "1"
click at [28, 159] on input "checkbox" at bounding box center [24, 154] width 8 height 8
checkbox input "true"
click at [28, 161] on span at bounding box center [28, 155] width 0 height 10
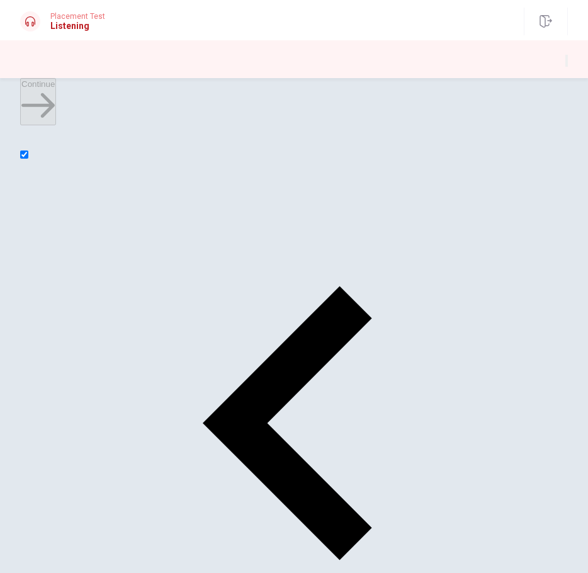
type input "2"
click at [28, 159] on input "checkbox" at bounding box center [24, 154] width 8 height 8
checkbox input "false"
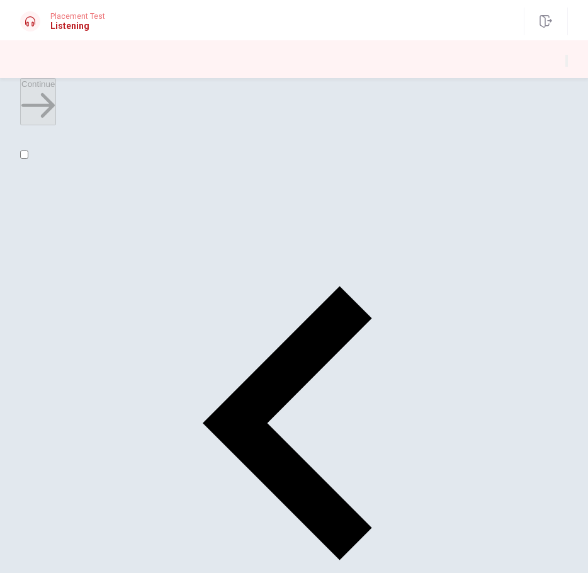
scroll to position [315, 0]
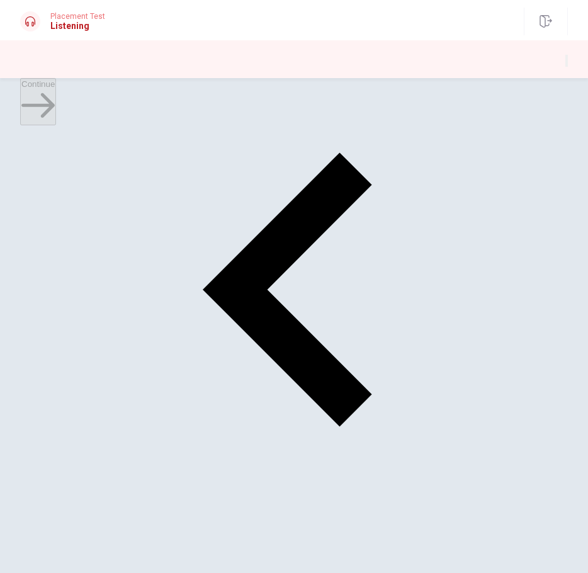
scroll to position [134, 0]
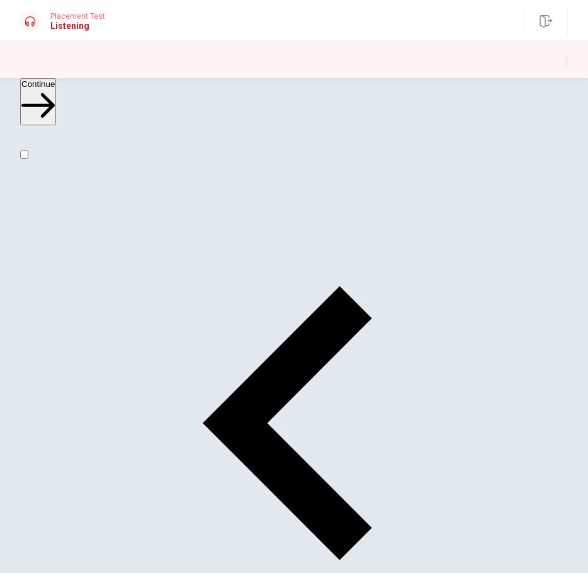
click at [56, 93] on button "Continue" at bounding box center [38, 101] width 36 height 47
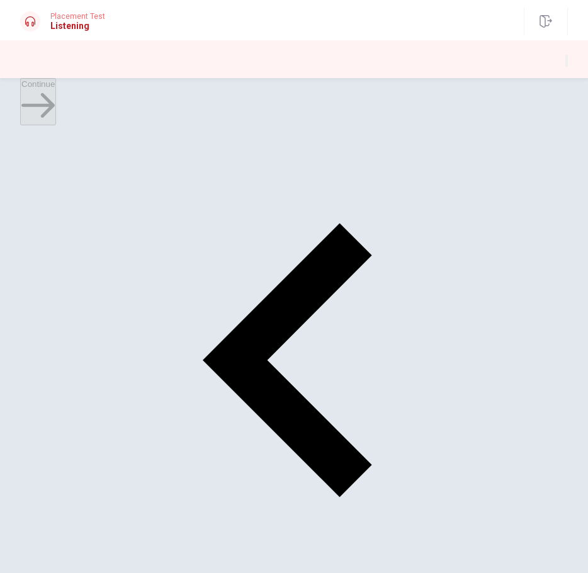
scroll to position [31, 0]
drag, startPoint x: 127, startPoint y: 176, endPoint x: 148, endPoint y: 177, distance: 20.8
drag, startPoint x: 115, startPoint y: 176, endPoint x: 200, endPoint y: 182, distance: 85.2
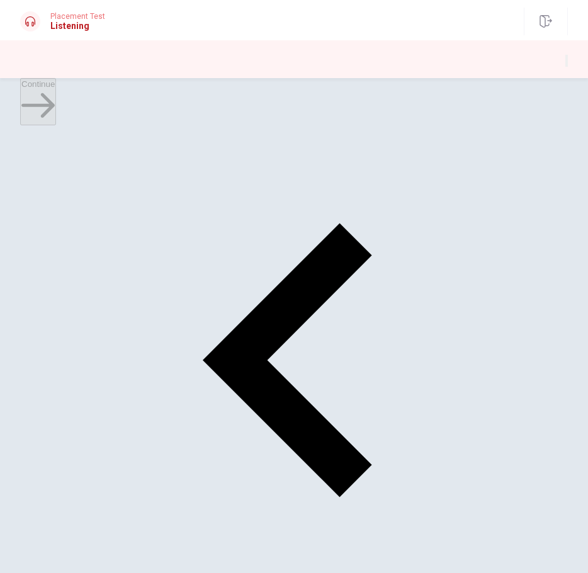
drag, startPoint x: 206, startPoint y: 175, endPoint x: 261, endPoint y: 183, distance: 54.7
drag, startPoint x: 81, startPoint y: 222, endPoint x: 150, endPoint y: 231, distance: 70.5
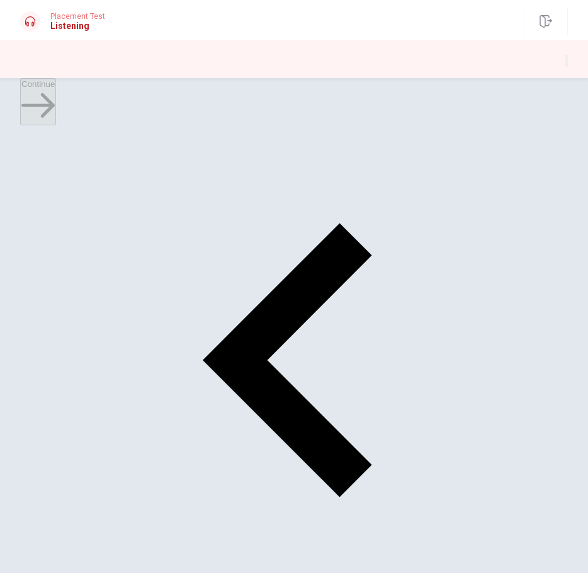
drag, startPoint x: 119, startPoint y: 276, endPoint x: 126, endPoint y: 284, distance: 10.2
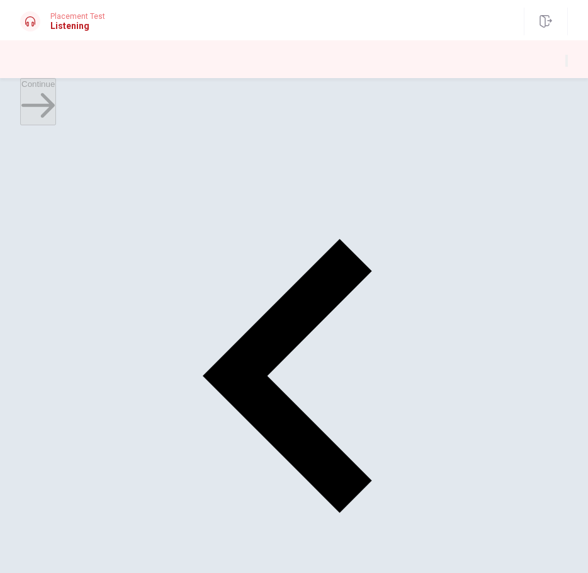
scroll to position [205, 0]
drag, startPoint x: 128, startPoint y: 380, endPoint x: 140, endPoint y: 383, distance: 12.2
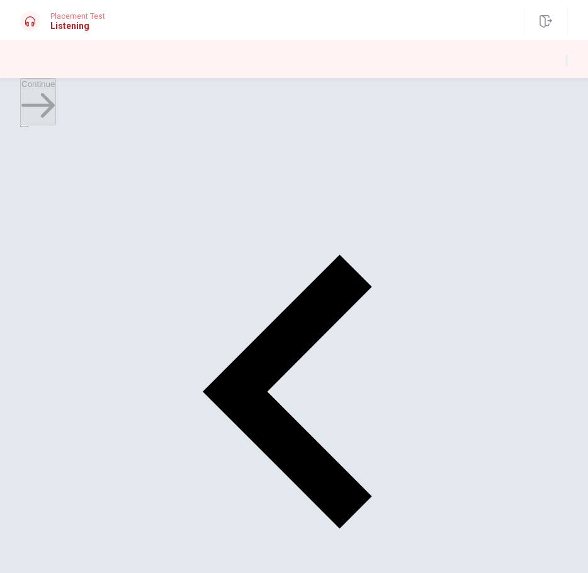
scroll to position [803, 0]
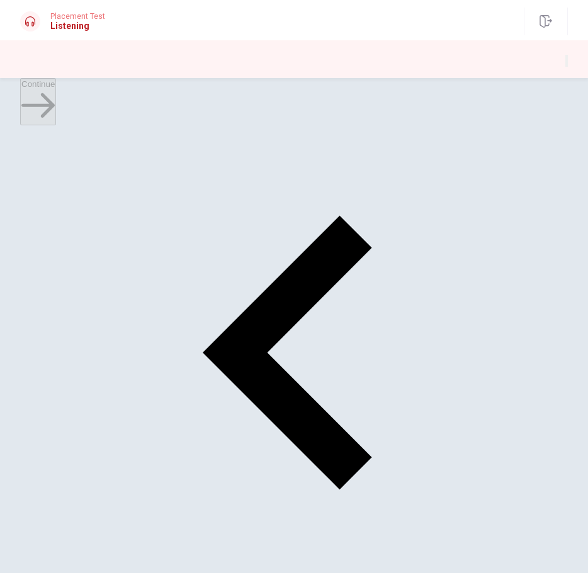
scroll to position [134, 0]
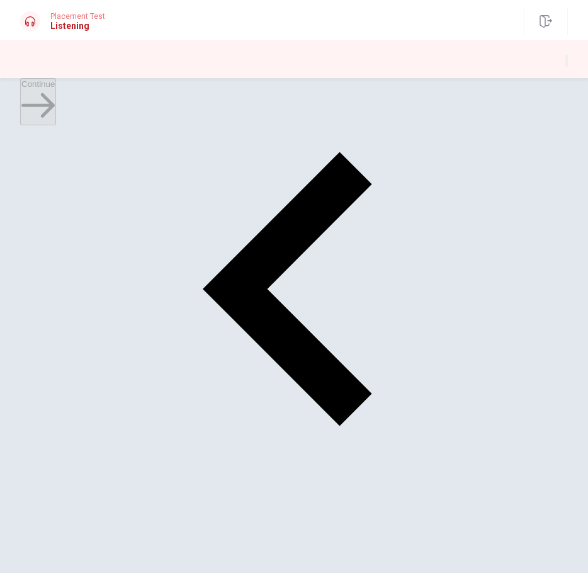
click at [56, 88] on button "Continue" at bounding box center [38, 101] width 36 height 47
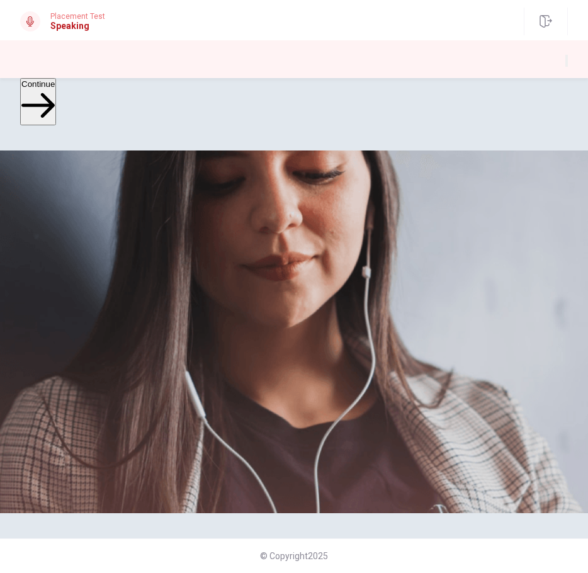
scroll to position [0, 0]
click at [56, 99] on button "Continue" at bounding box center [38, 101] width 36 height 47
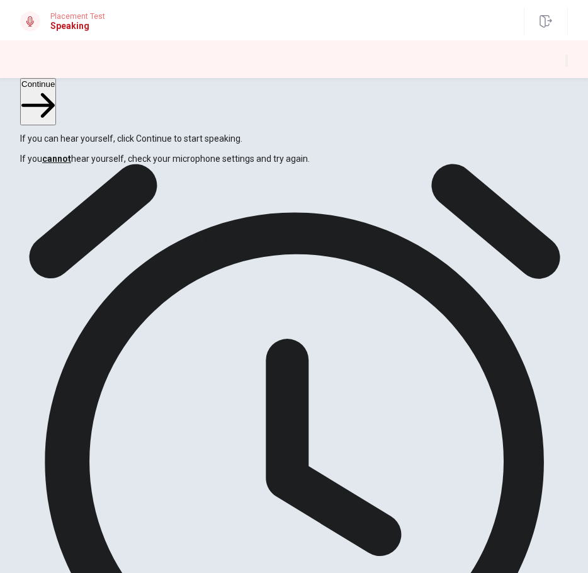
scroll to position [126, 0]
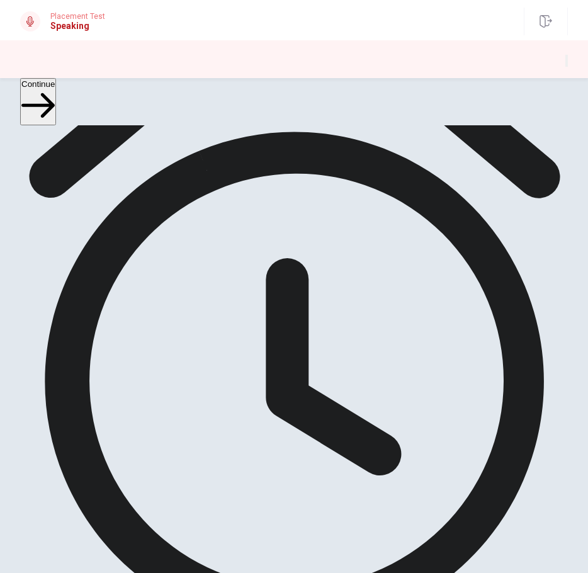
scroll to position [177, 0]
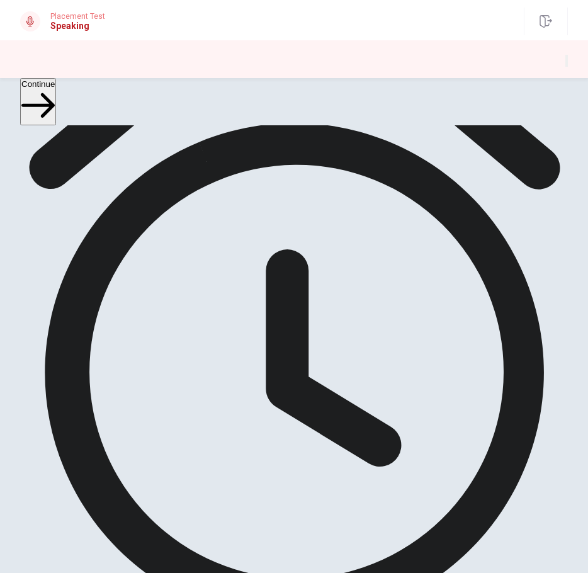
click at [56, 109] on button "Continue" at bounding box center [38, 101] width 36 height 47
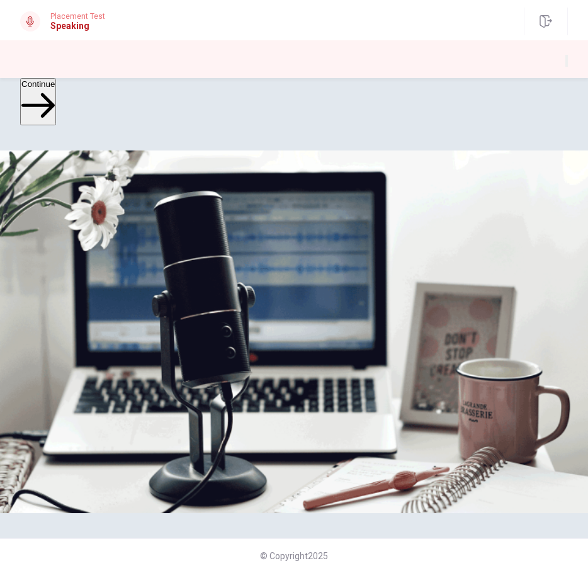
scroll to position [0, 0]
click at [53, 106] on button "Continue" at bounding box center [38, 101] width 36 height 47
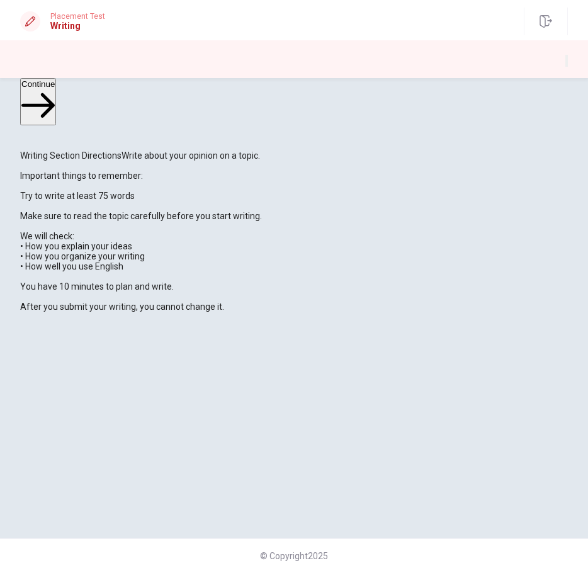
scroll to position [1, 0]
click at [56, 106] on button "Continue" at bounding box center [38, 101] width 36 height 47
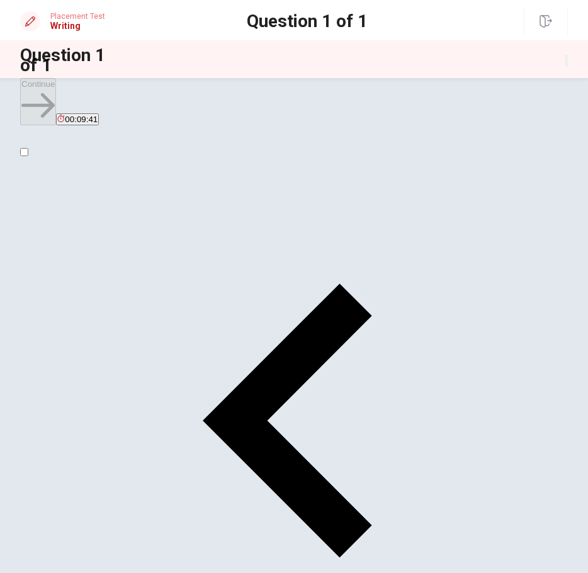
scroll to position [0, 0]
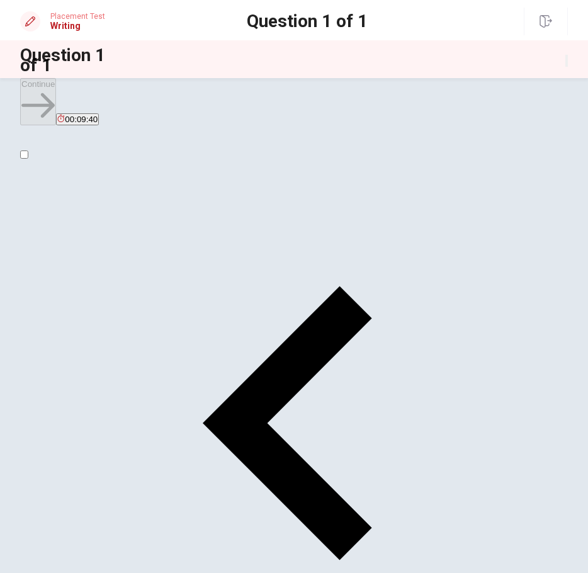
click at [28, 159] on input "checkbox" at bounding box center [24, 154] width 8 height 8
drag, startPoint x: 162, startPoint y: 188, endPoint x: 192, endPoint y: 210, distance: 37.4
click at [28, 159] on input "checkbox" at bounding box center [24, 154] width 8 height 8
checkbox input "true"
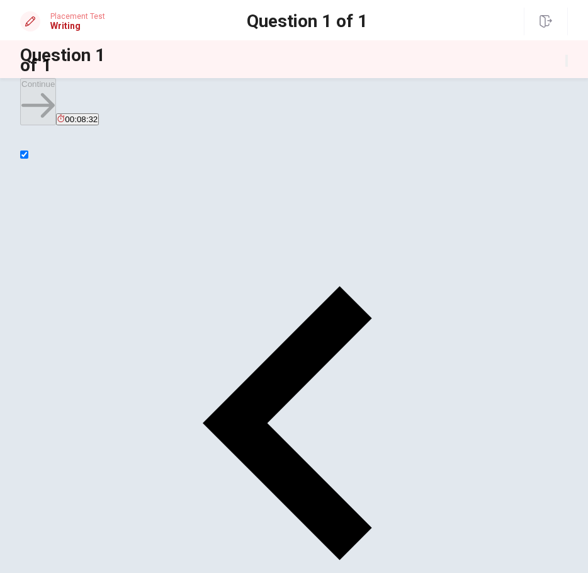
drag, startPoint x: 232, startPoint y: 285, endPoint x: 229, endPoint y: 279, distance: 6.5
type textarea "I"
type textarea "My memo"
click at [28, 159] on input "checkbox" at bounding box center [24, 154] width 8 height 8
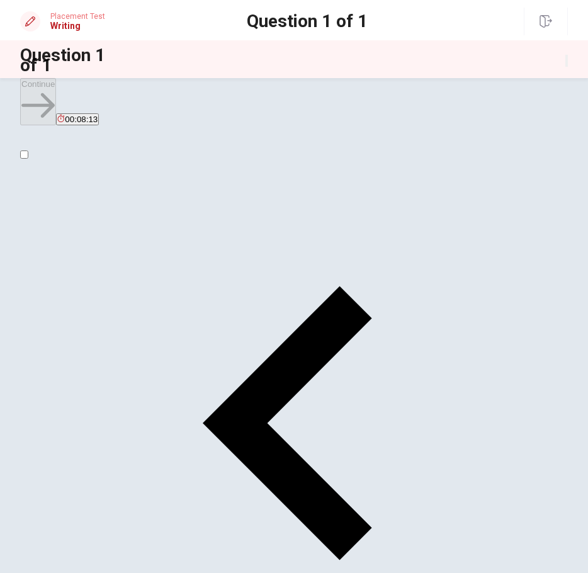
click at [28, 159] on input "checkbox" at bounding box center [24, 154] width 8 height 8
checkbox input "true"
click at [191, 67] on div at bounding box center [347, 61] width 441 height 12
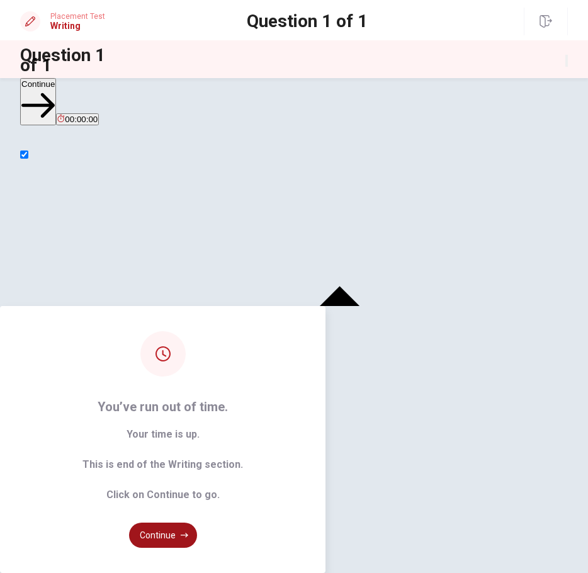
type textarea "My memorable tradition is eating Perfectly "Oseti" at New yearsday."Oseti"is th…"
click at [197, 522] on button "Continue" at bounding box center [163, 534] width 68 height 25
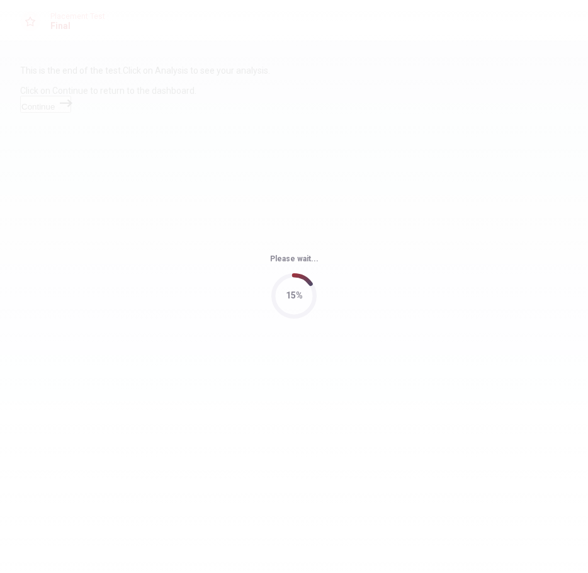
click at [290, 385] on div "Please wait... 15%" at bounding box center [294, 286] width 588 height 573
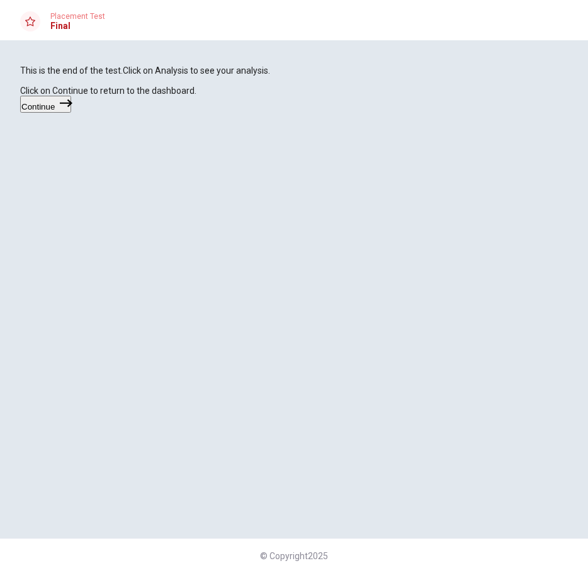
click at [71, 113] on button "Continue" at bounding box center [45, 104] width 51 height 17
